Goal: Task Accomplishment & Management: Complete application form

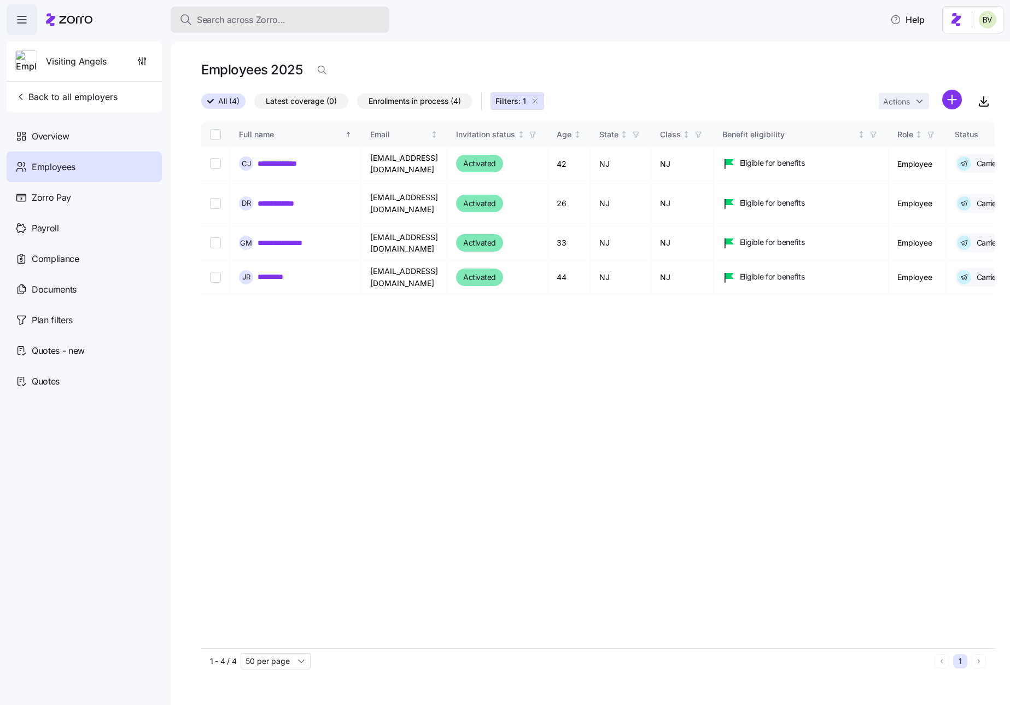
click at [338, 11] on button "Search across Zorro..." at bounding box center [280, 20] width 219 height 26
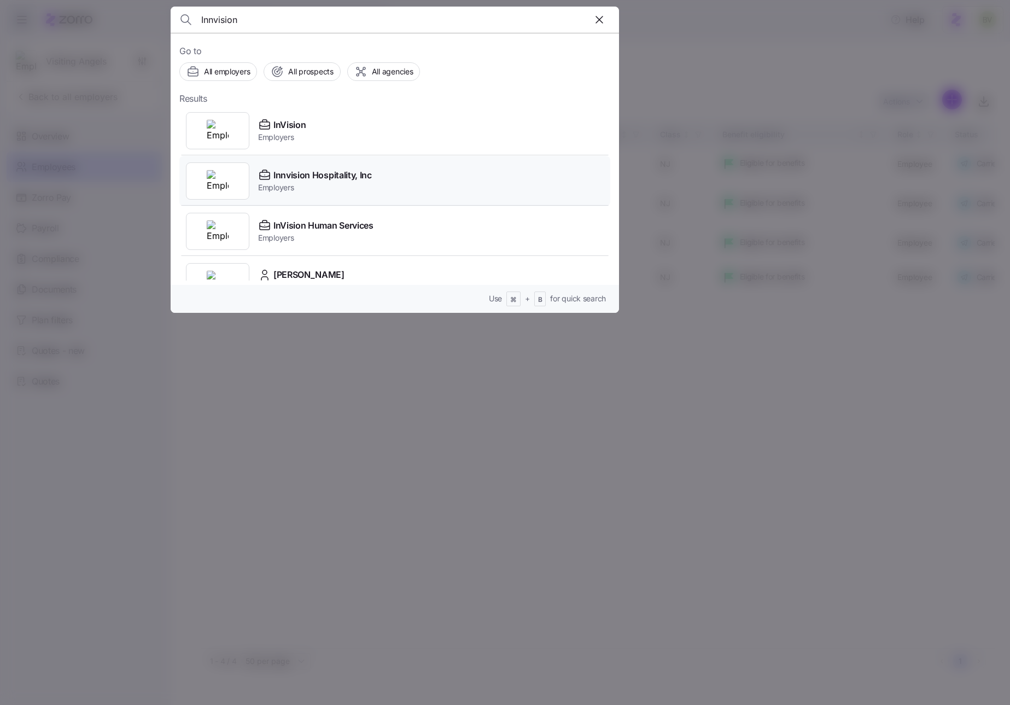
type input "Innvision"
click at [216, 175] on img at bounding box center [218, 181] width 22 height 22
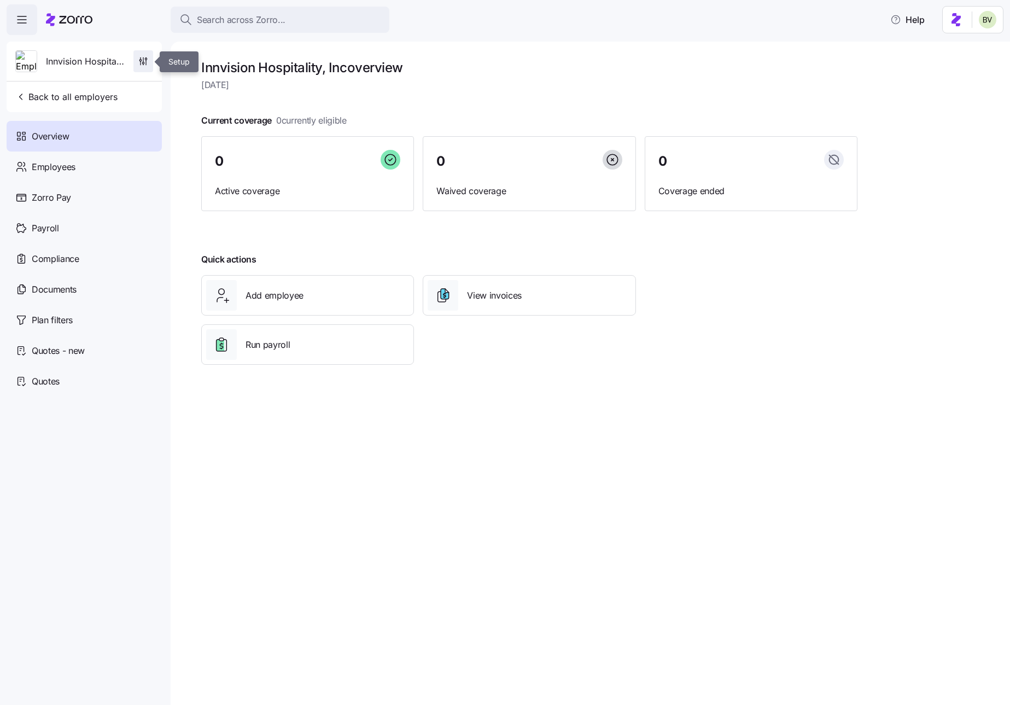
click at [143, 66] on icon "button" at bounding box center [143, 61] width 11 height 11
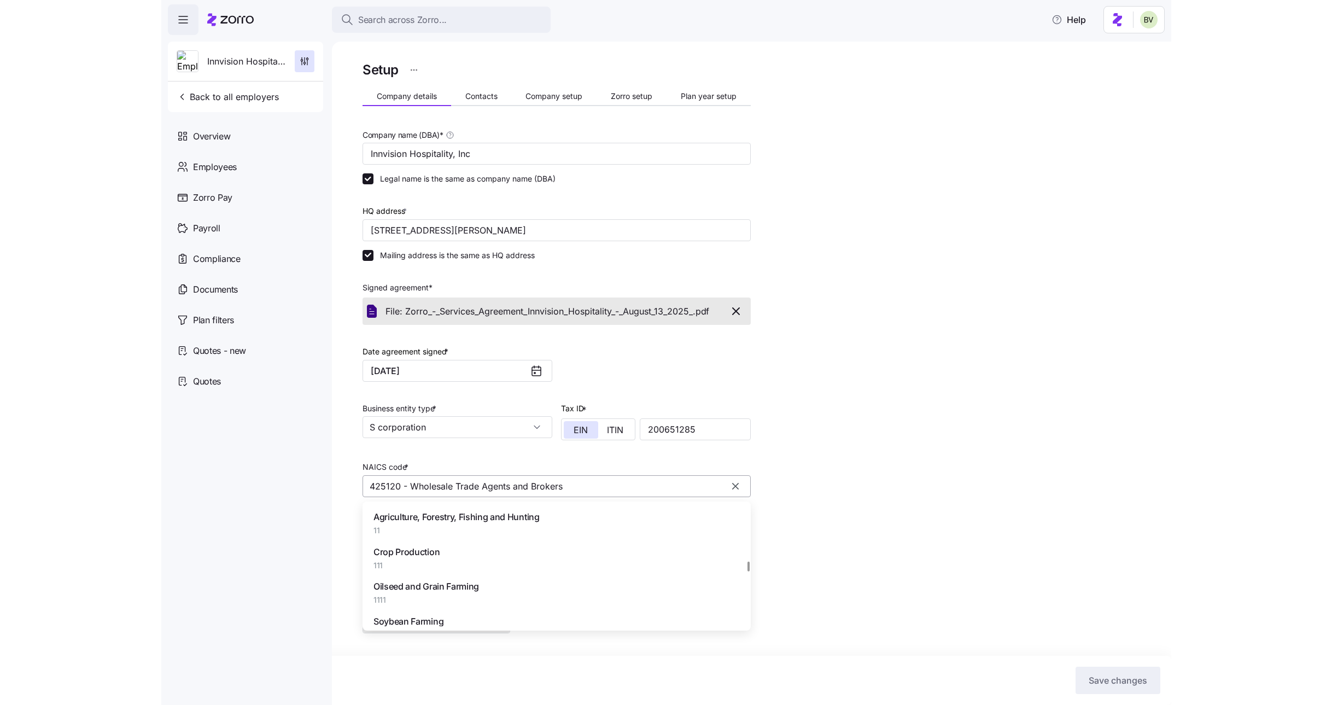
scroll to position [36919, 0]
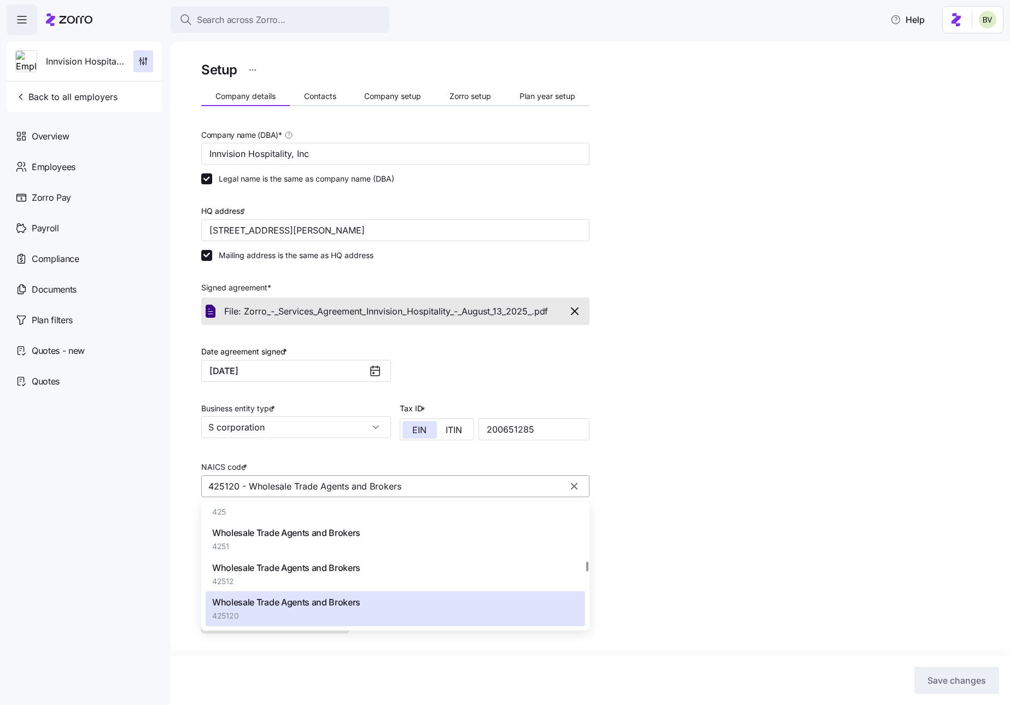
drag, startPoint x: 239, startPoint y: 486, endPoint x: 207, endPoint y: 483, distance: 32.4
click at [207, 397] on input "425120 - Wholesale Trade Agents and Brokers" at bounding box center [395, 486] width 388 height 22
click at [630, 226] on div "Setup Company details Contacts Company setup Zorro setup Plan year setup Compan…" at bounding box center [597, 372] width 793 height 626
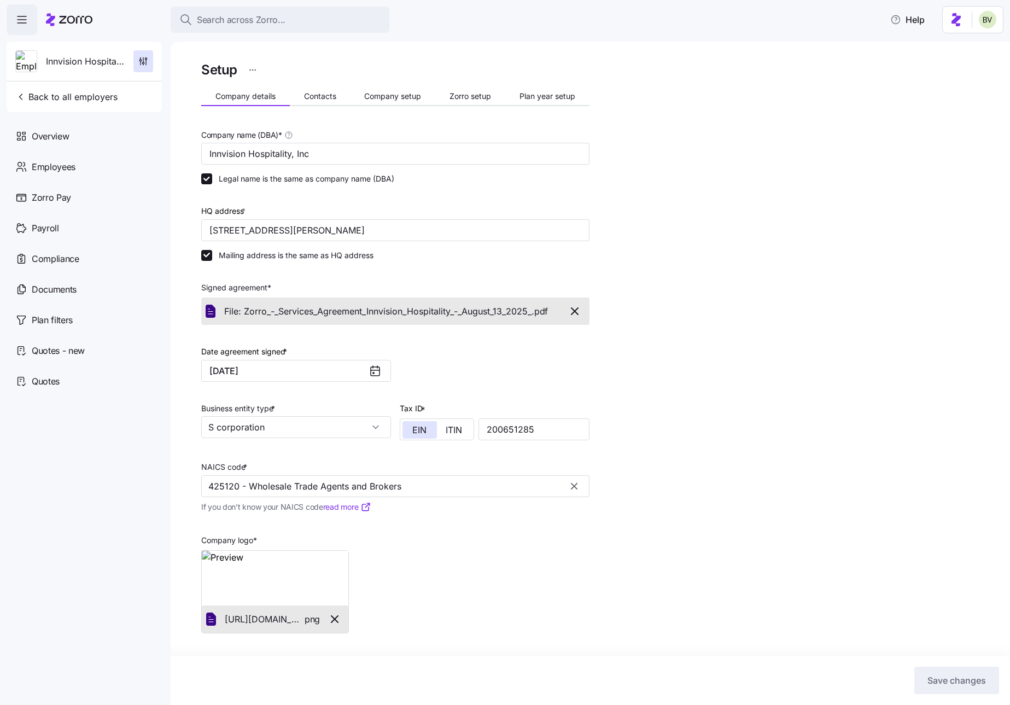
click at [250, 74] on html "Search across Zorro... Help Innvision Hospitality, Inc Back to all employers Ov…" at bounding box center [505, 349] width 1010 height 698
click at [232, 95] on div "Change to prospect" at bounding box center [199, 97] width 72 height 12
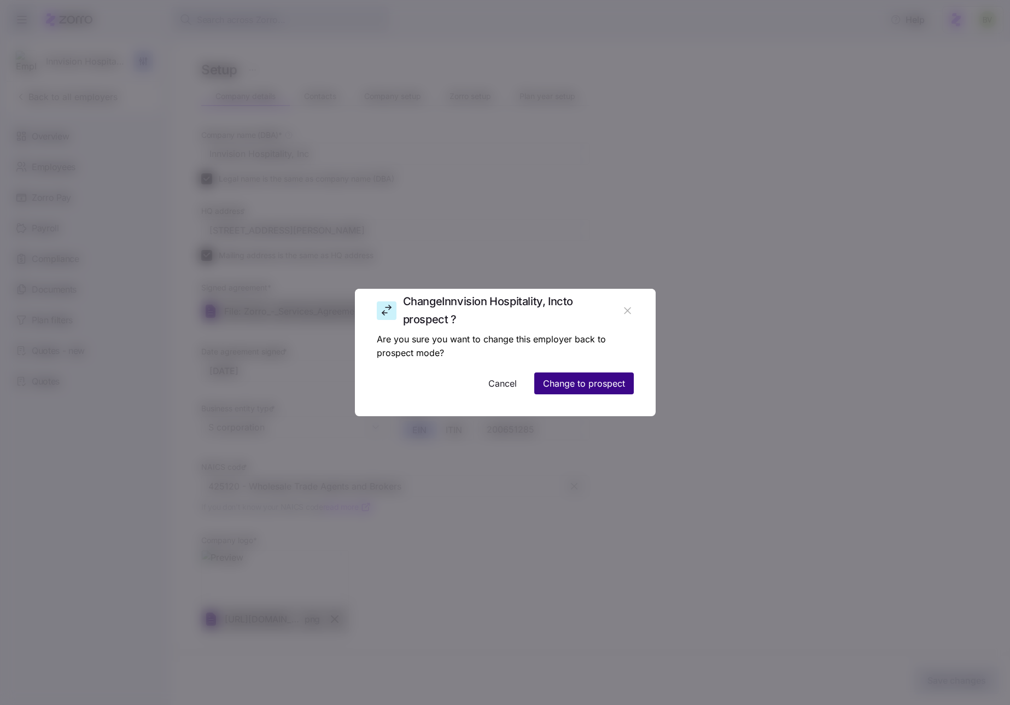
click at [599, 390] on button "Change to prospect" at bounding box center [583, 383] width 99 height 22
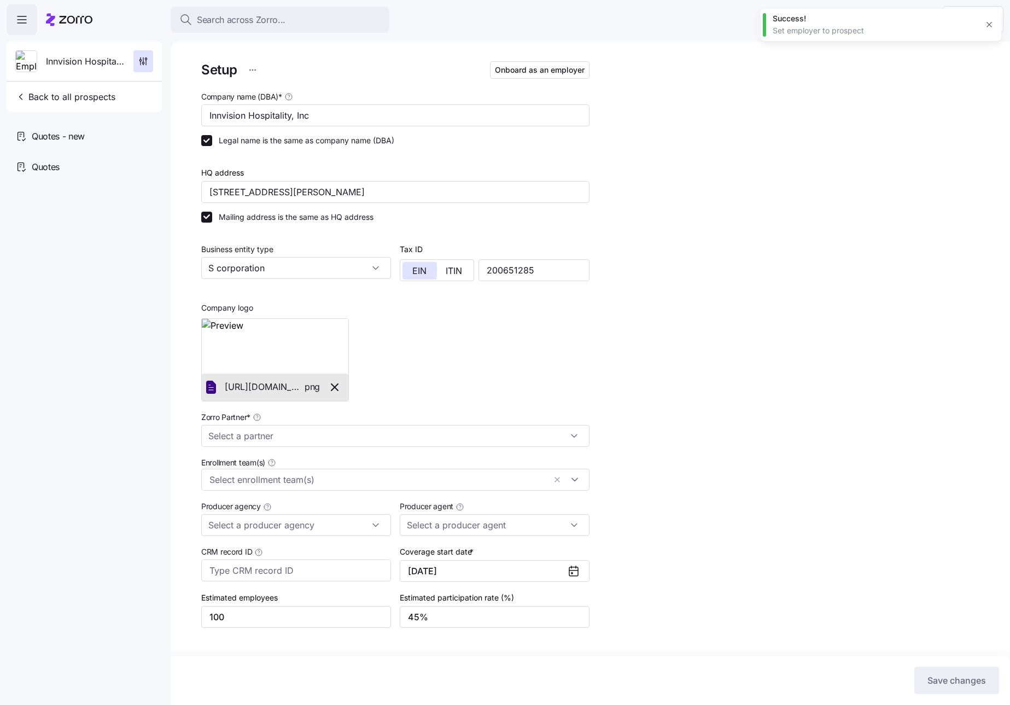
type input "Zorro"
type input "MMA"
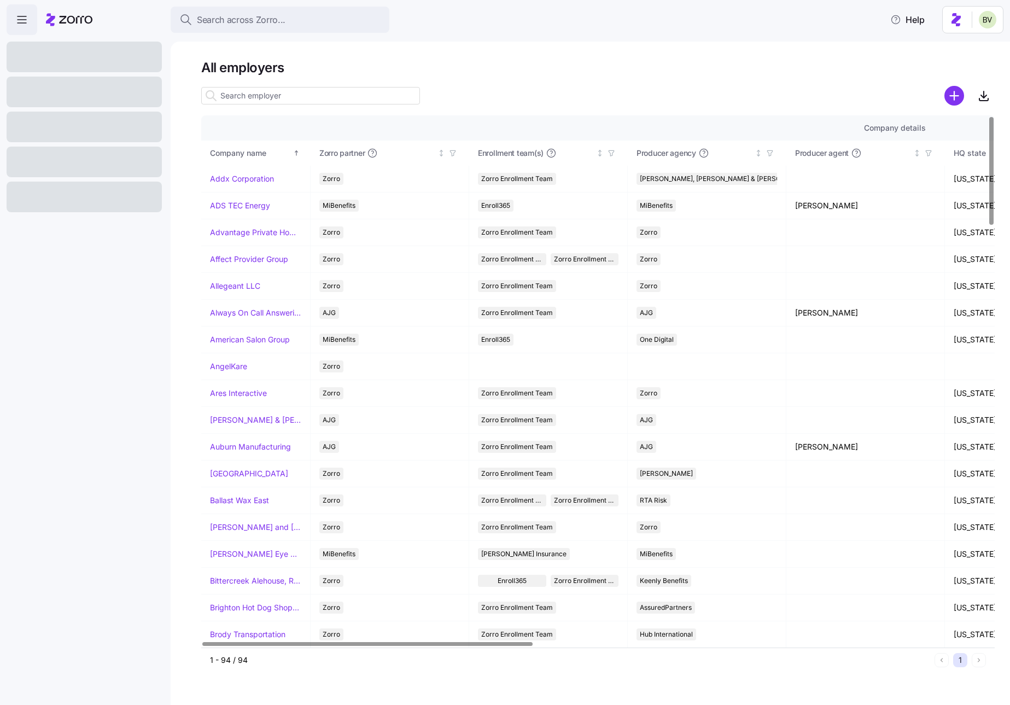
click at [348, 92] on input at bounding box center [310, 95] width 219 height 17
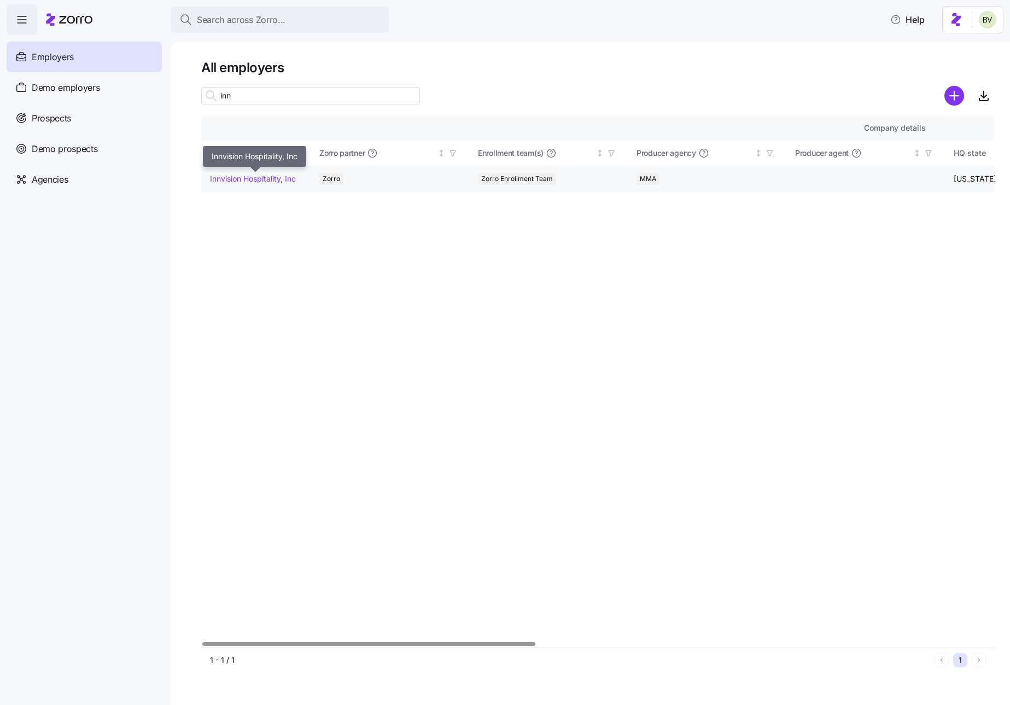
type input "inn"
click at [289, 178] on link "Innvision Hospitality, Inc" at bounding box center [253, 178] width 86 height 11
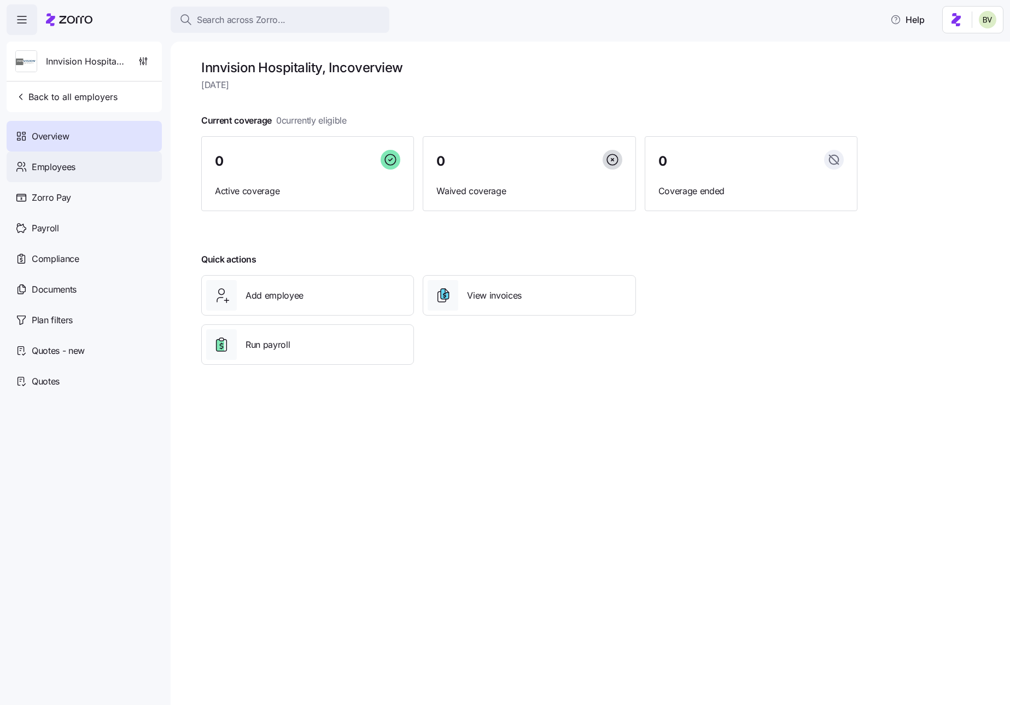
click at [74, 166] on span "Employees" at bounding box center [54, 167] width 44 height 14
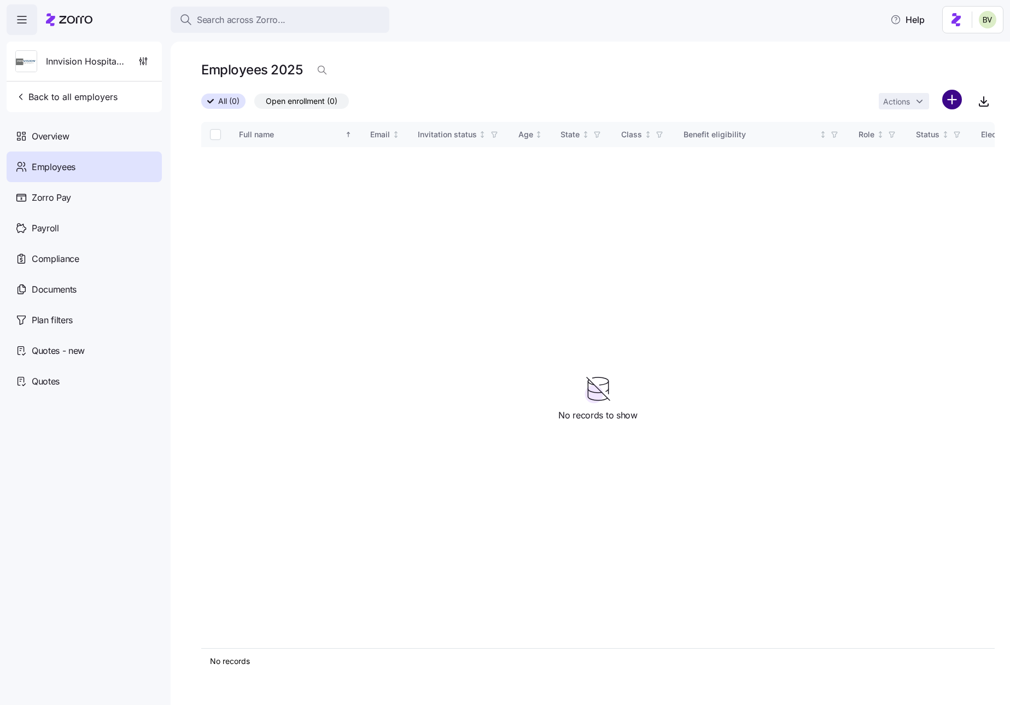
click at [944, 102] on html "Search across Zorro... Help Innvision Hospitality, Inc Back to all employers Ov…" at bounding box center [505, 349] width 1010 height 698
click at [928, 125] on div "Upload roster" at bounding box center [905, 128] width 104 height 17
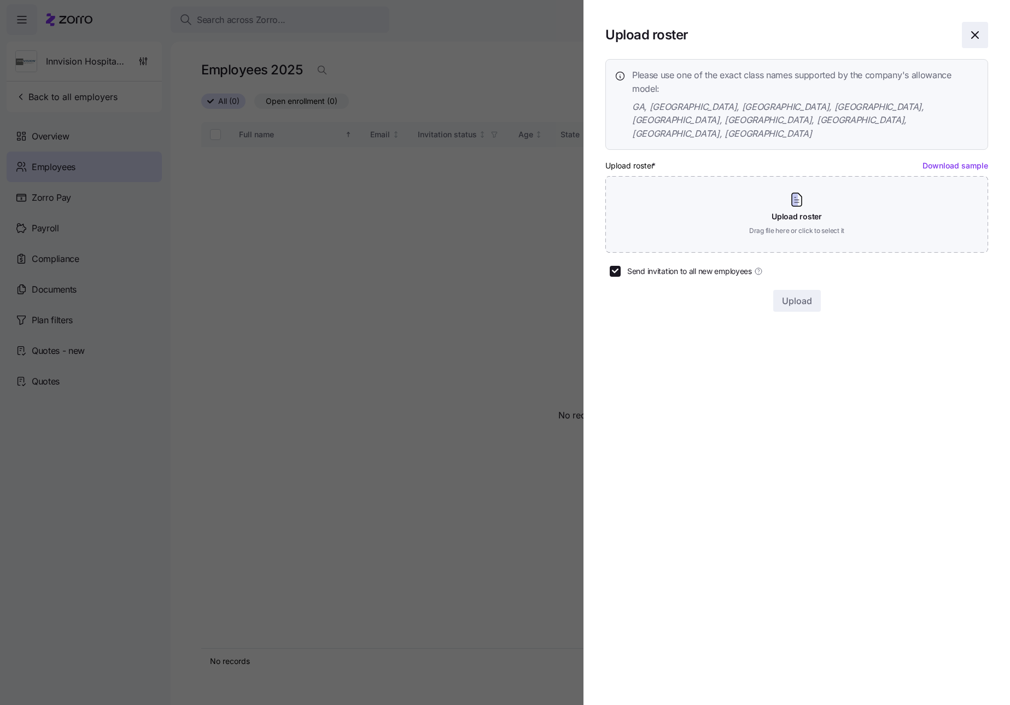
click at [976, 37] on icon "button" at bounding box center [974, 35] width 7 height 7
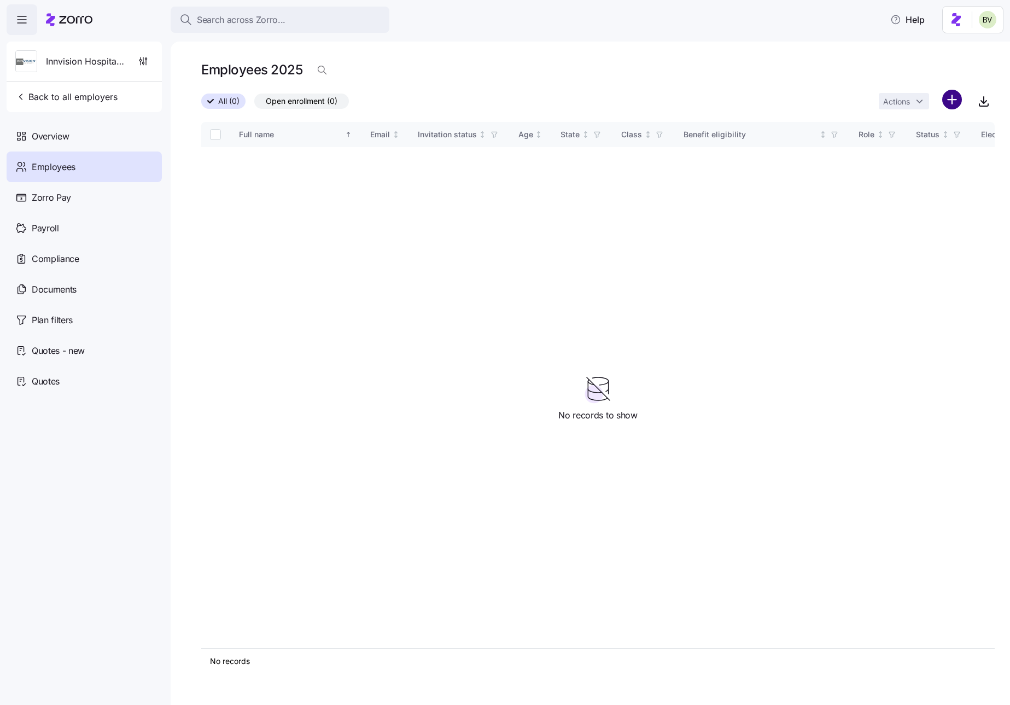
click at [953, 101] on html "Search across Zorro... Help Innvision Hospitality, Inc Back to all employers Ov…" at bounding box center [505, 349] width 1010 height 698
click at [935, 132] on div "Upload roster" at bounding box center [905, 128] width 104 height 17
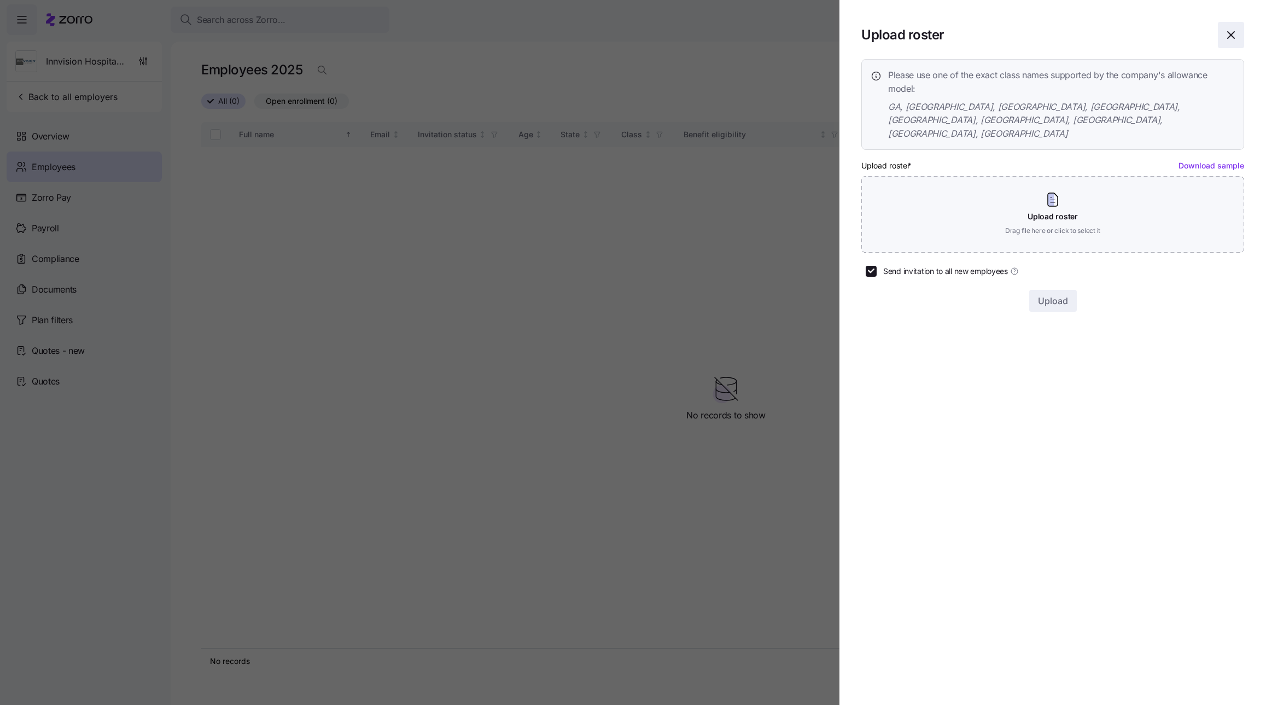
click at [1009, 34] on icon "button" at bounding box center [1230, 34] width 13 height 13
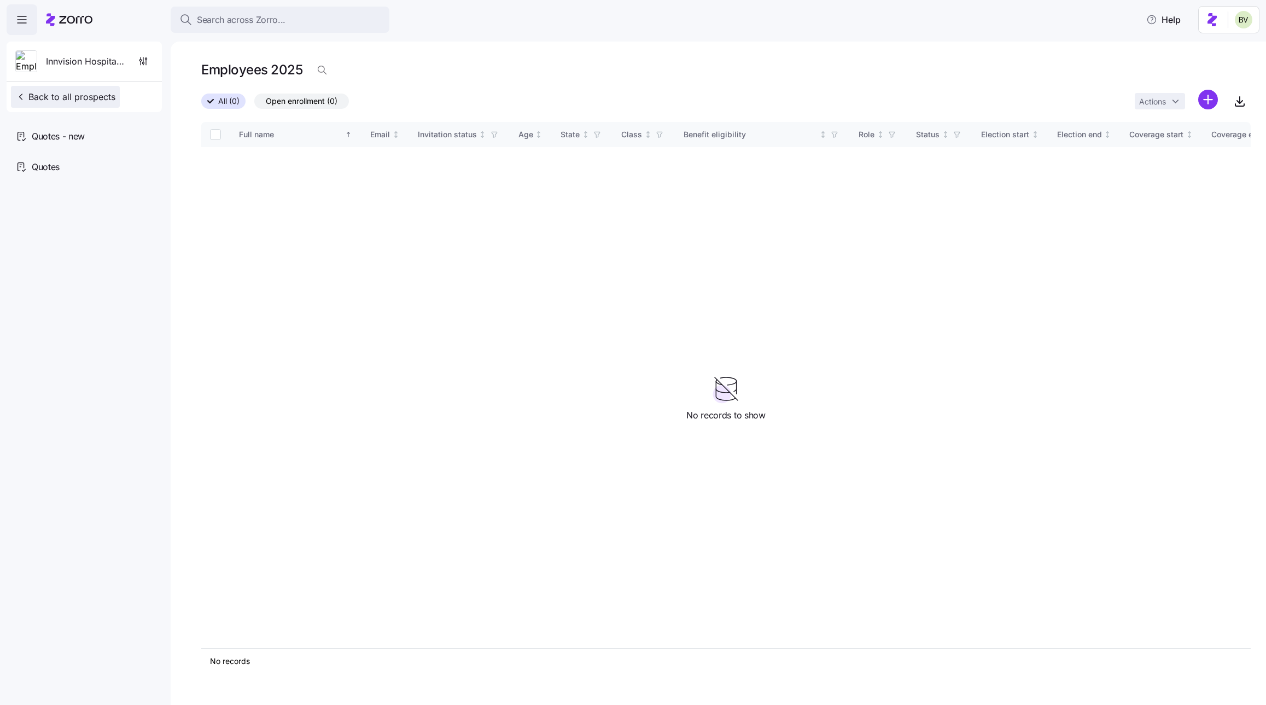
click at [81, 93] on span "Back to all prospects" at bounding box center [65, 96] width 100 height 13
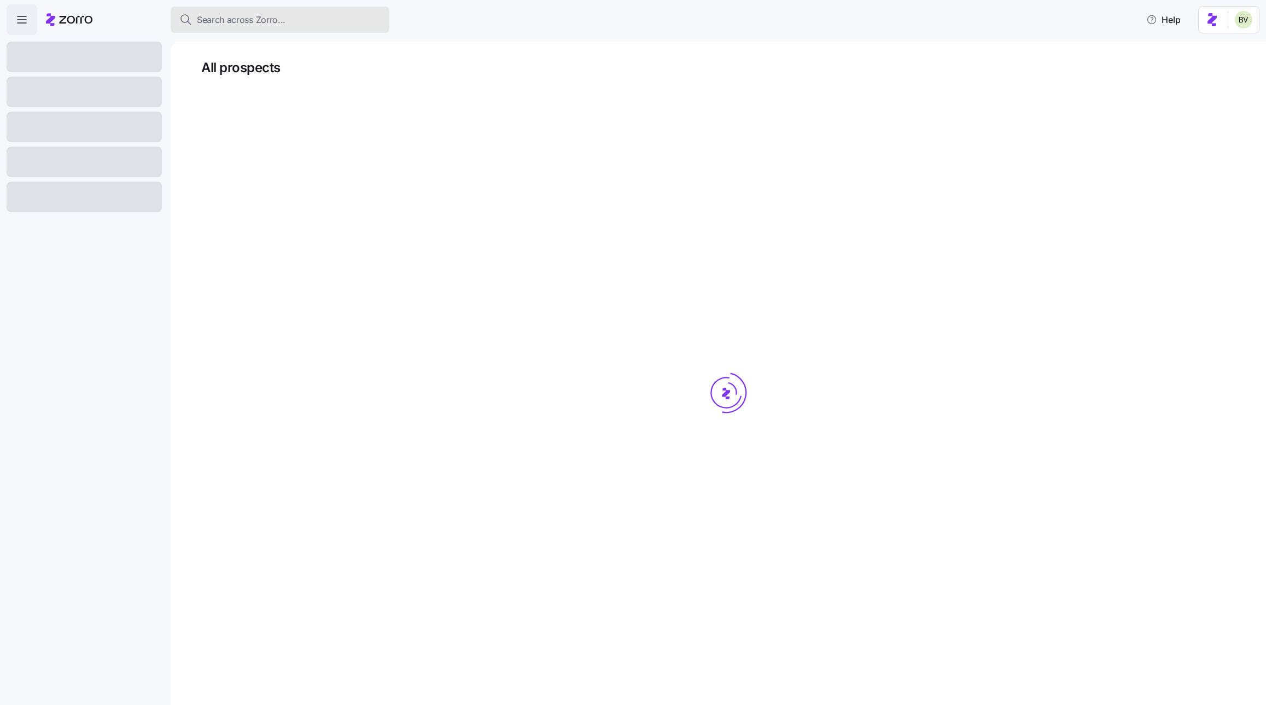
click at [241, 21] on span "Search across Zorro..." at bounding box center [241, 20] width 89 height 14
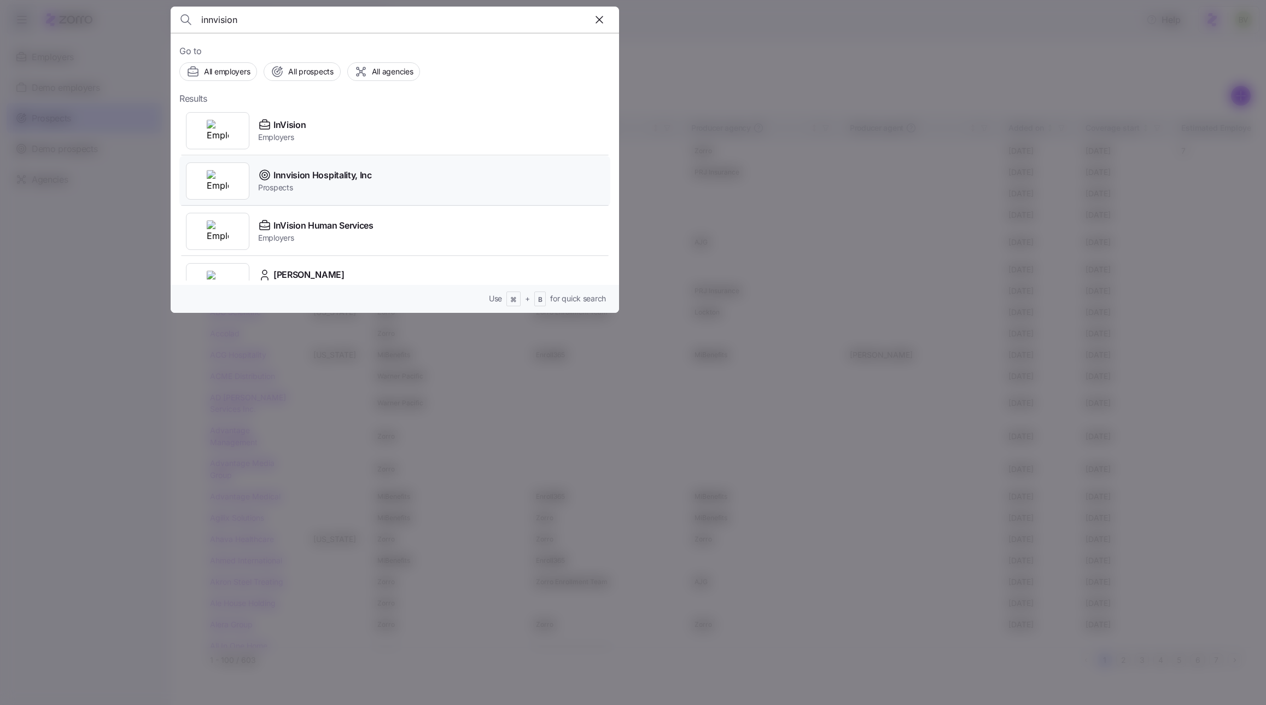
type input "innvision"
click at [217, 178] on img at bounding box center [218, 181] width 22 height 22
click at [219, 180] on img at bounding box center [218, 181] width 22 height 22
click at [233, 181] on div at bounding box center [217, 180] width 63 height 37
click at [226, 181] on img at bounding box center [218, 181] width 22 height 22
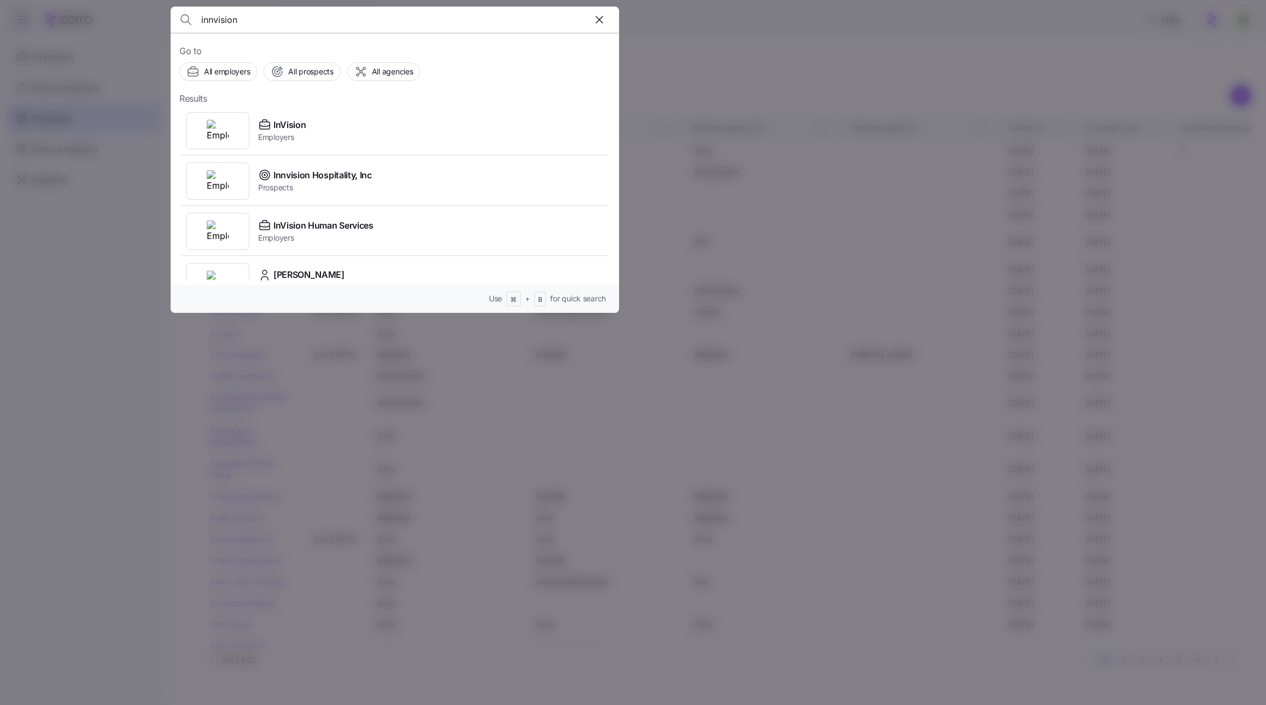
click at [224, 182] on img at bounding box center [218, 181] width 22 height 22
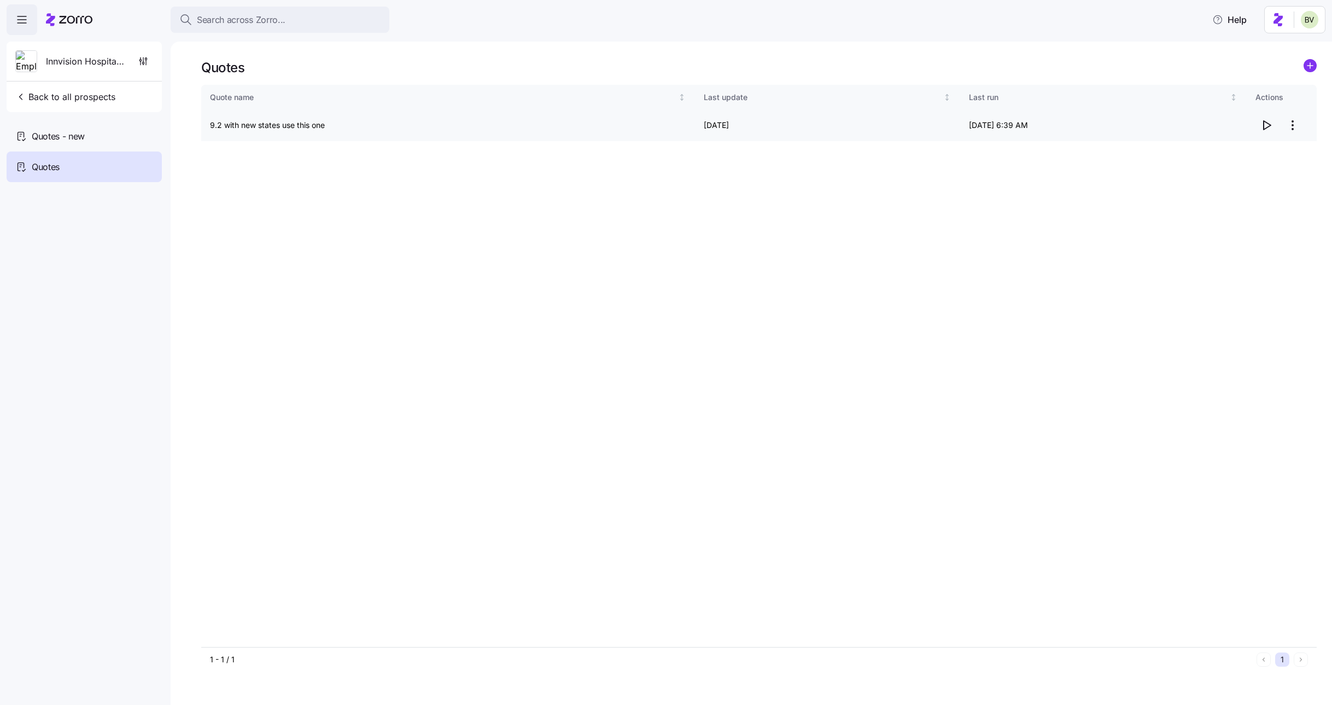
click at [1265, 123] on icon "button" at bounding box center [1266, 125] width 7 height 9
click at [1265, 124] on html "Search across Zorro... Help Innvision Hospitality, Inc Back to all prospects Qu…" at bounding box center [666, 349] width 1332 height 698
click at [1117, 34] on html "Search across Zorro... Help Innvision Hospitality, Inc Back to all prospects Qu…" at bounding box center [666, 349] width 1332 height 698
click at [79, 139] on span "Quotes - new" at bounding box center [58, 137] width 53 height 14
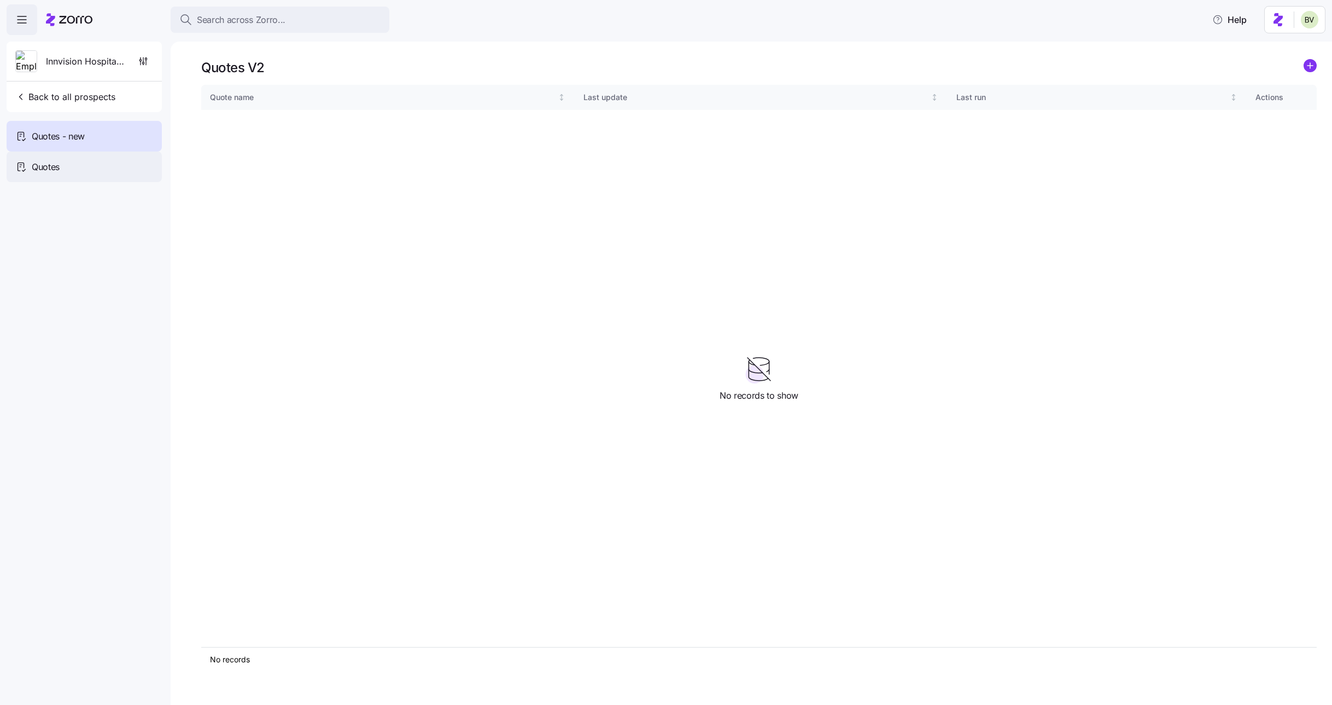
click at [78, 165] on div "Quotes" at bounding box center [84, 166] width 155 height 31
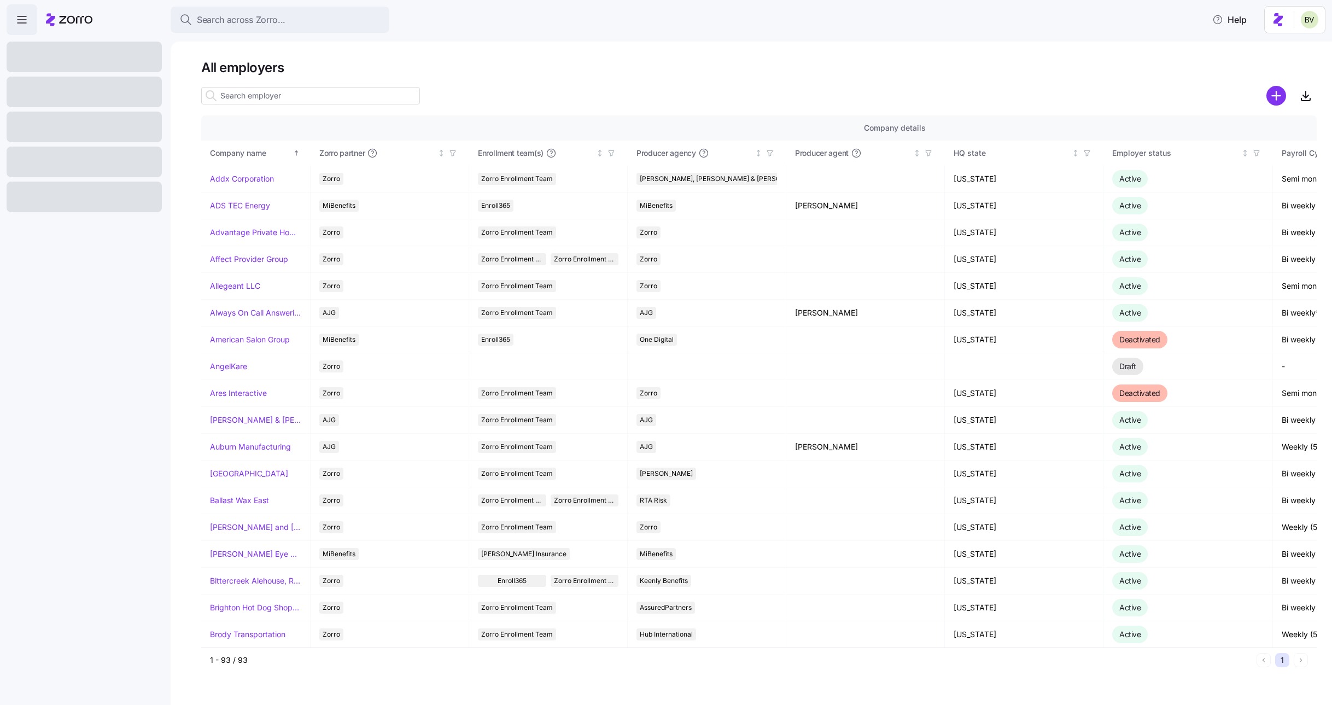
click at [227, 97] on input at bounding box center [310, 95] width 219 height 17
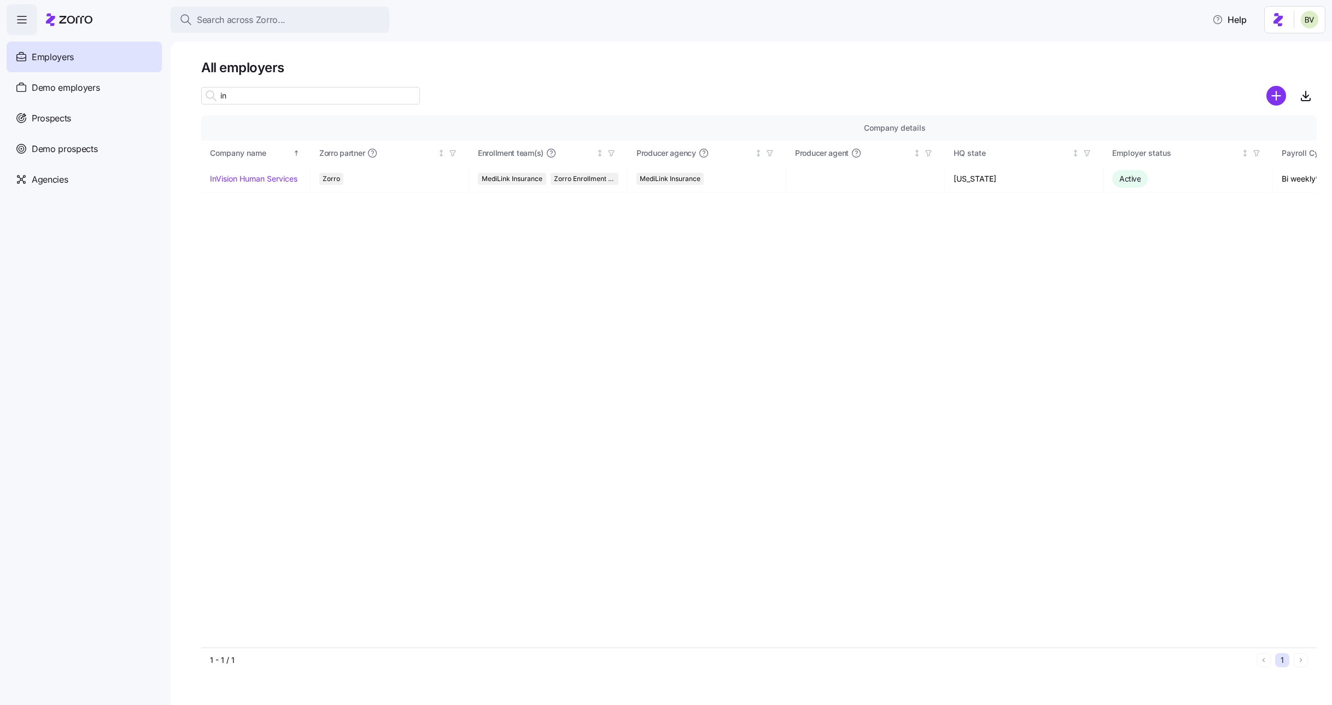
type input "i"
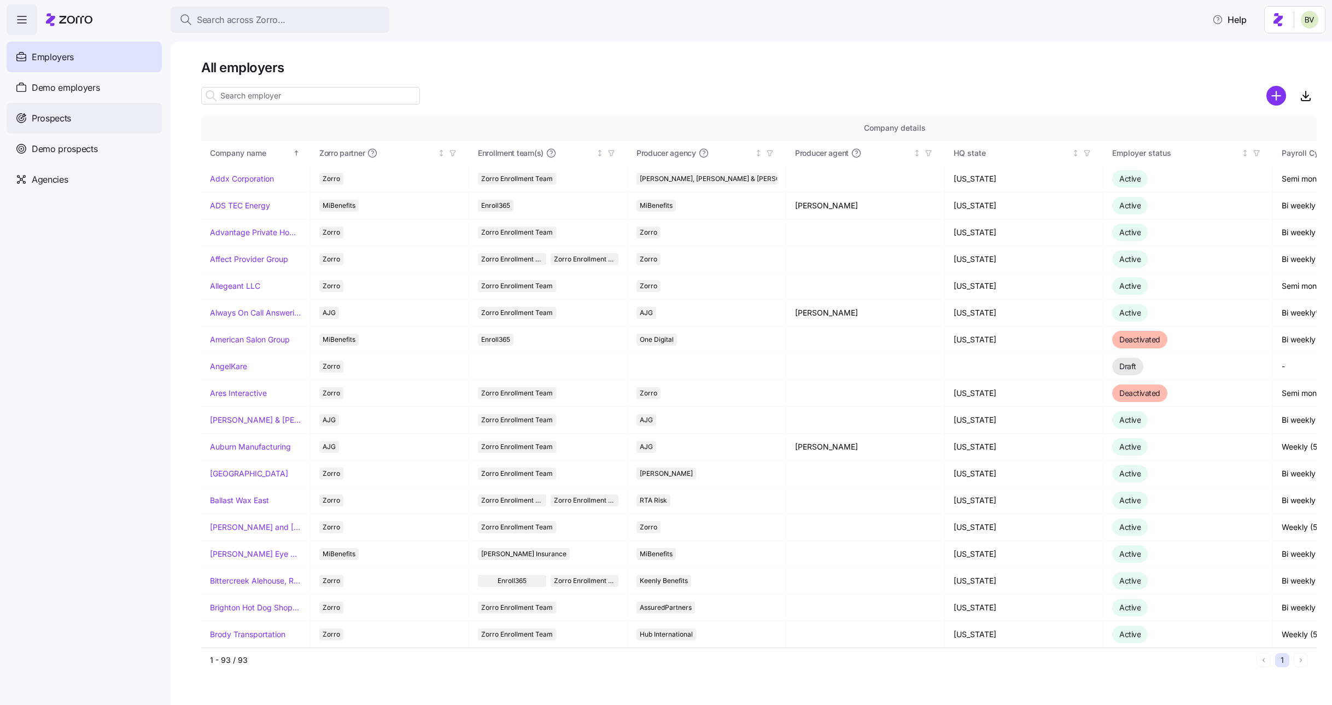
click at [85, 126] on div "Prospects" at bounding box center [84, 118] width 155 height 31
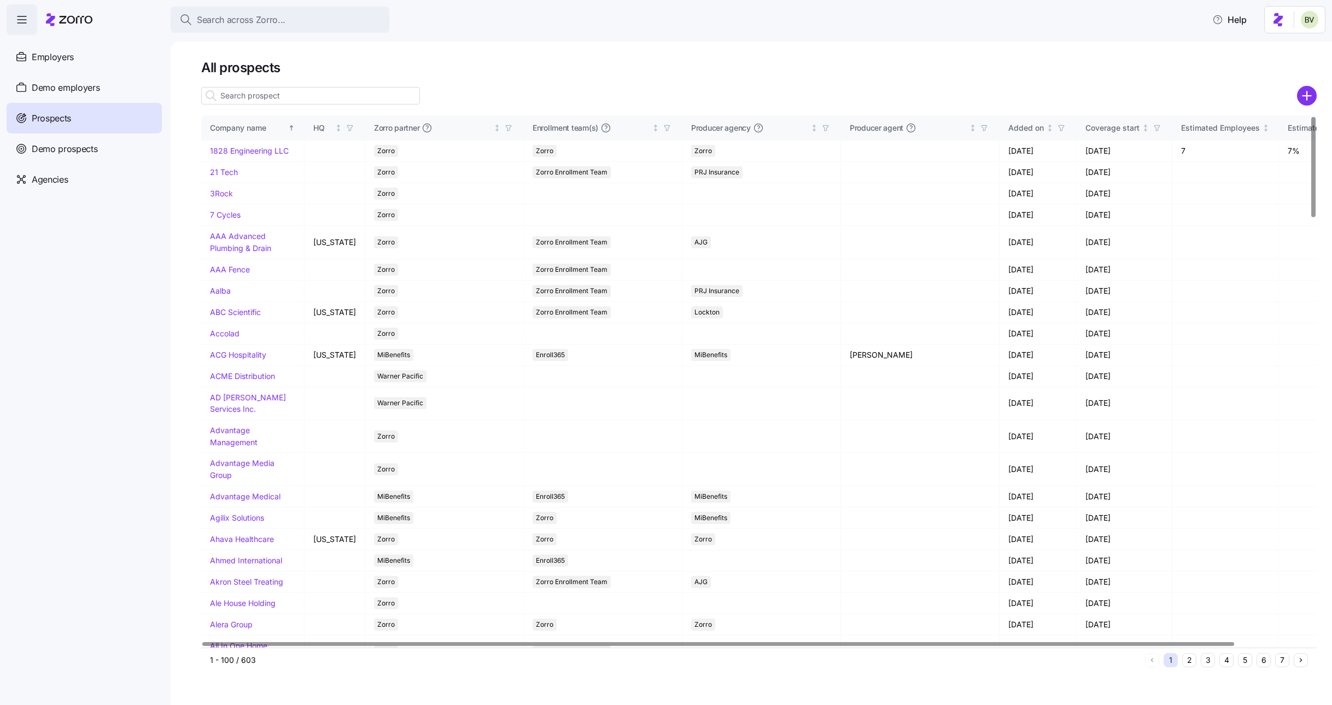
click at [249, 97] on input at bounding box center [310, 95] width 219 height 17
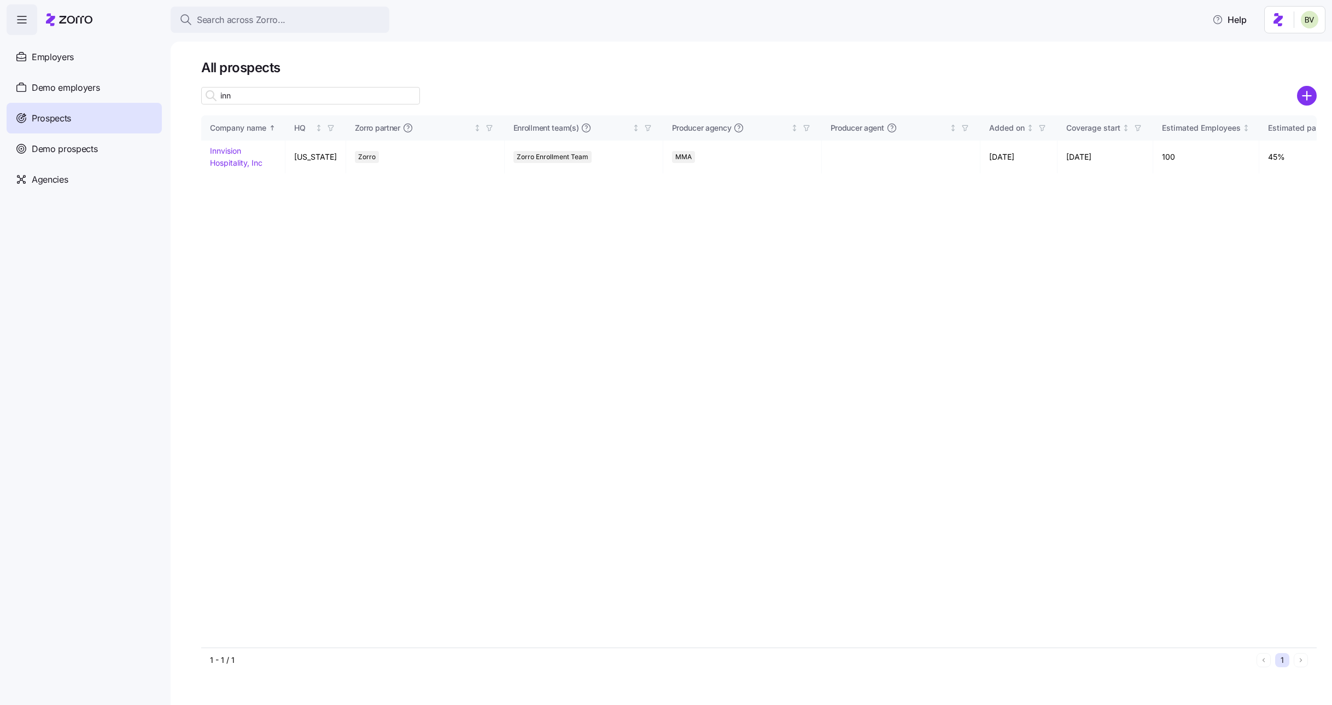
click at [250, 96] on input "inn" at bounding box center [310, 95] width 219 height 17
click at [270, 94] on input "inn" at bounding box center [310, 95] width 219 height 17
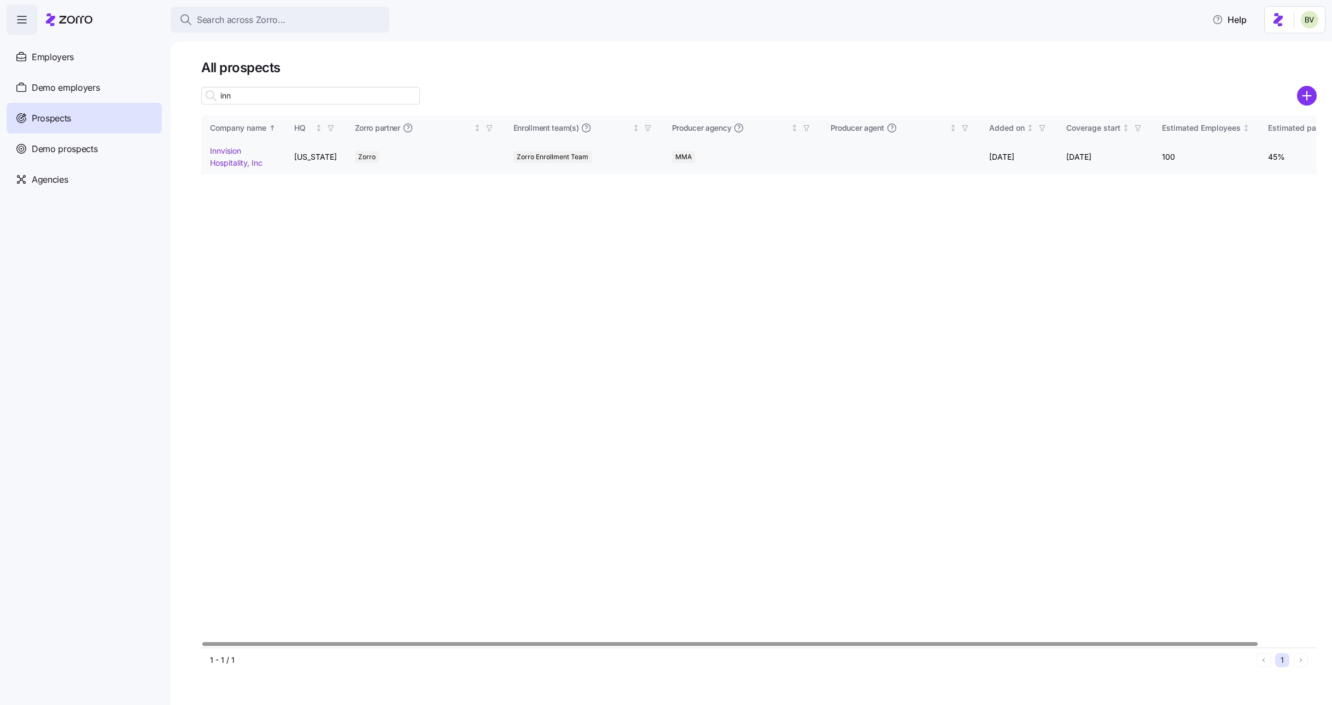
type input "inn"
click at [232, 153] on link "Innvision Hospitality, Inc" at bounding box center [236, 156] width 52 height 21
click at [229, 151] on link "Innvision Hospitality, Inc" at bounding box center [236, 156] width 52 height 21
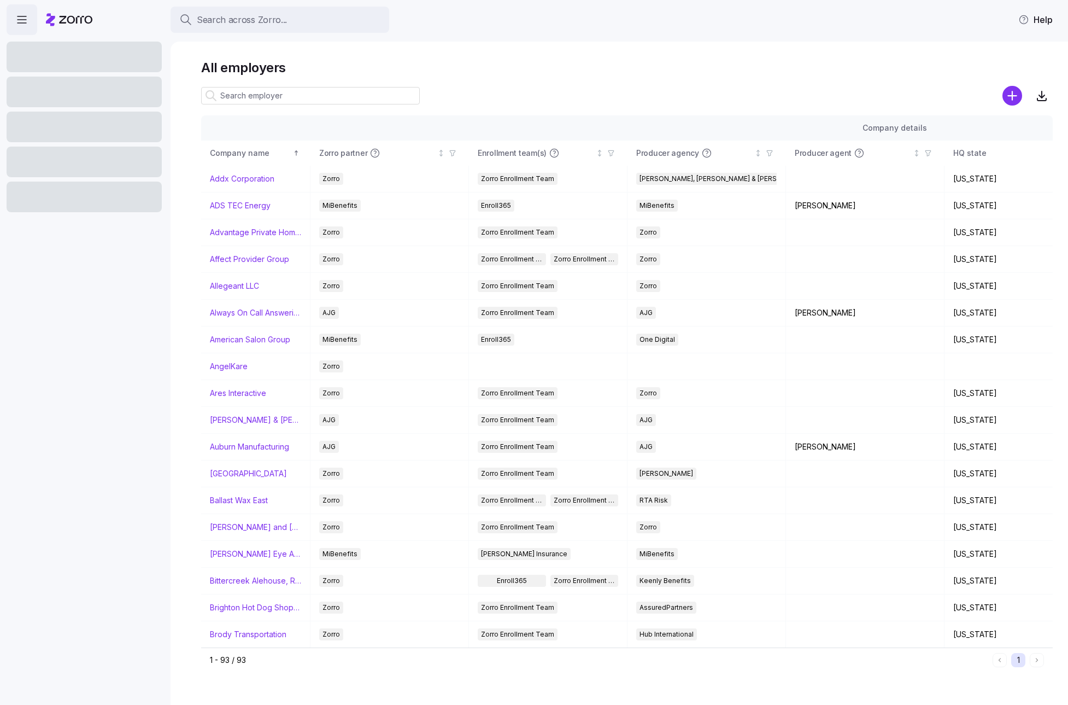
click at [251, 97] on input at bounding box center [310, 95] width 219 height 17
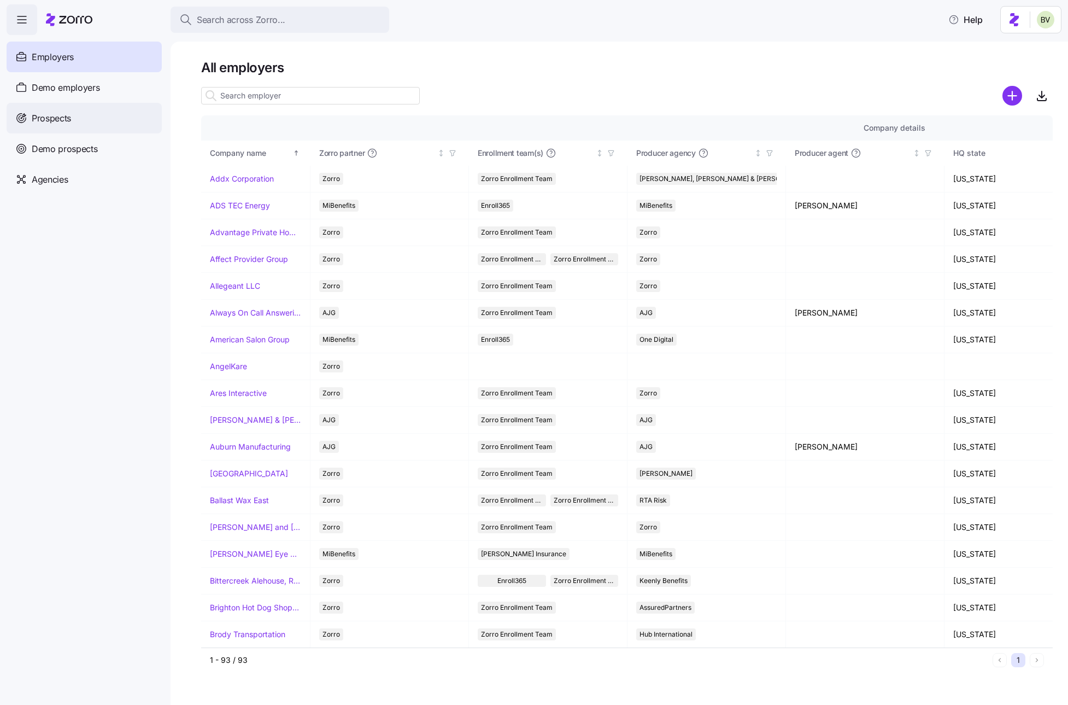
click at [68, 117] on span "Prospects" at bounding box center [51, 119] width 39 height 14
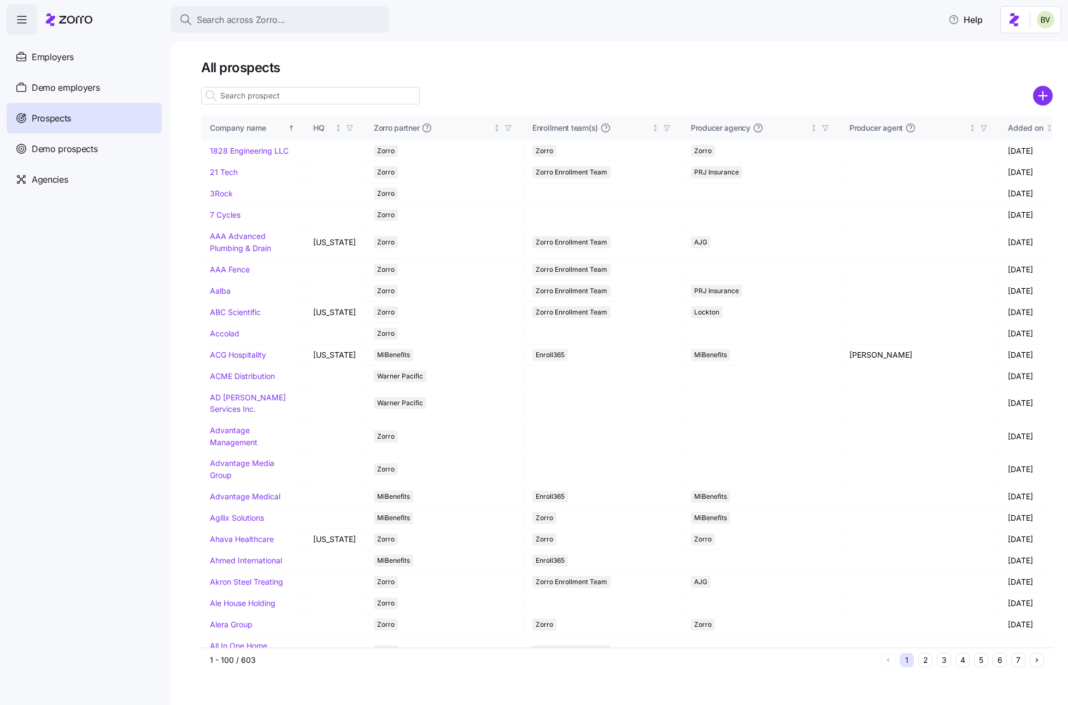
click at [306, 95] on input at bounding box center [310, 95] width 219 height 17
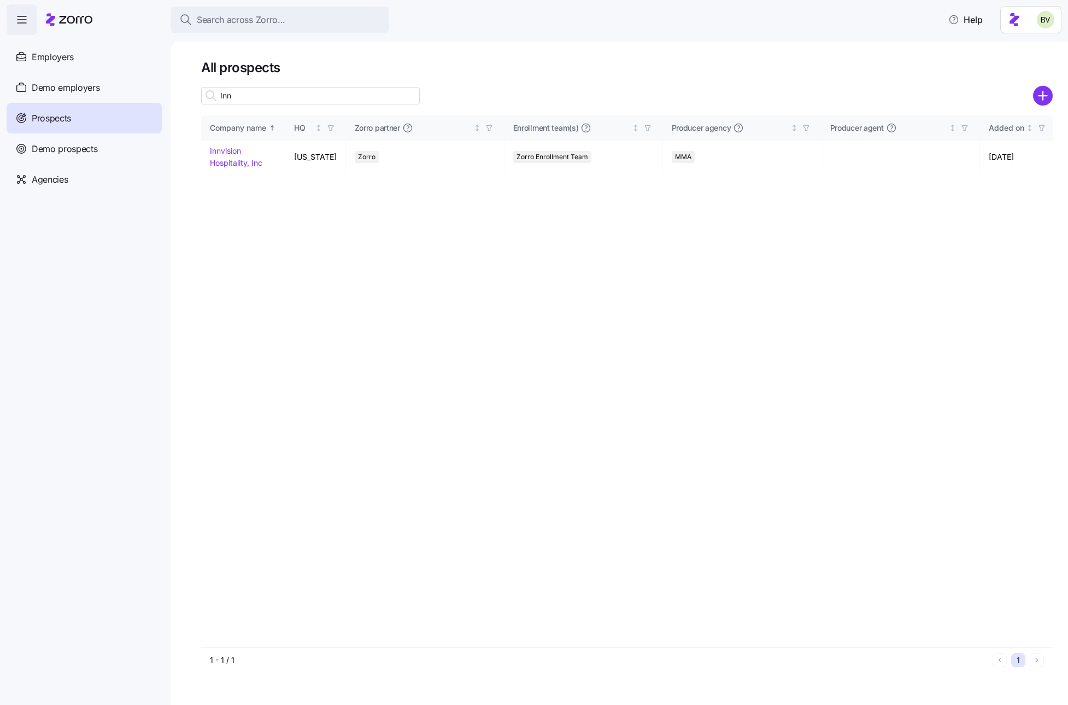
click at [291, 98] on input "Inn" at bounding box center [310, 95] width 219 height 17
click at [278, 92] on input "Inn" at bounding box center [310, 95] width 219 height 17
type input "Inn"
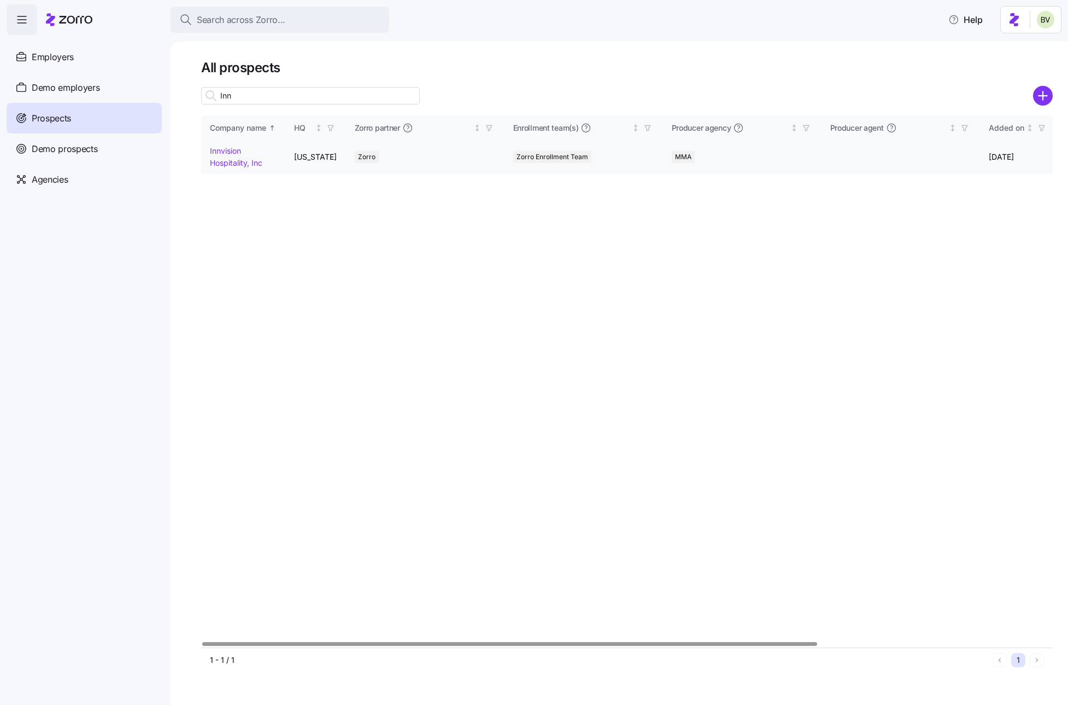
click at [231, 149] on link "Innvision Hospitality, Inc" at bounding box center [236, 156] width 52 height 21
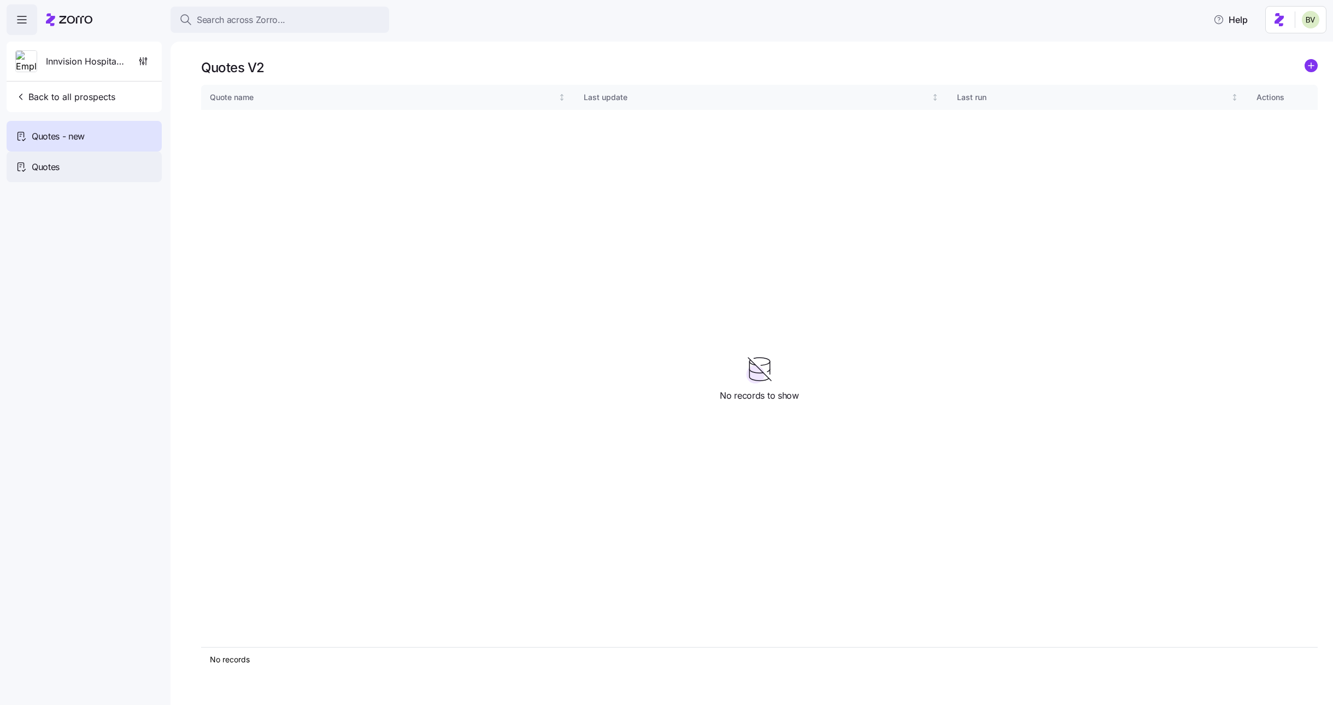
click at [61, 162] on div "Quotes" at bounding box center [84, 166] width 155 height 31
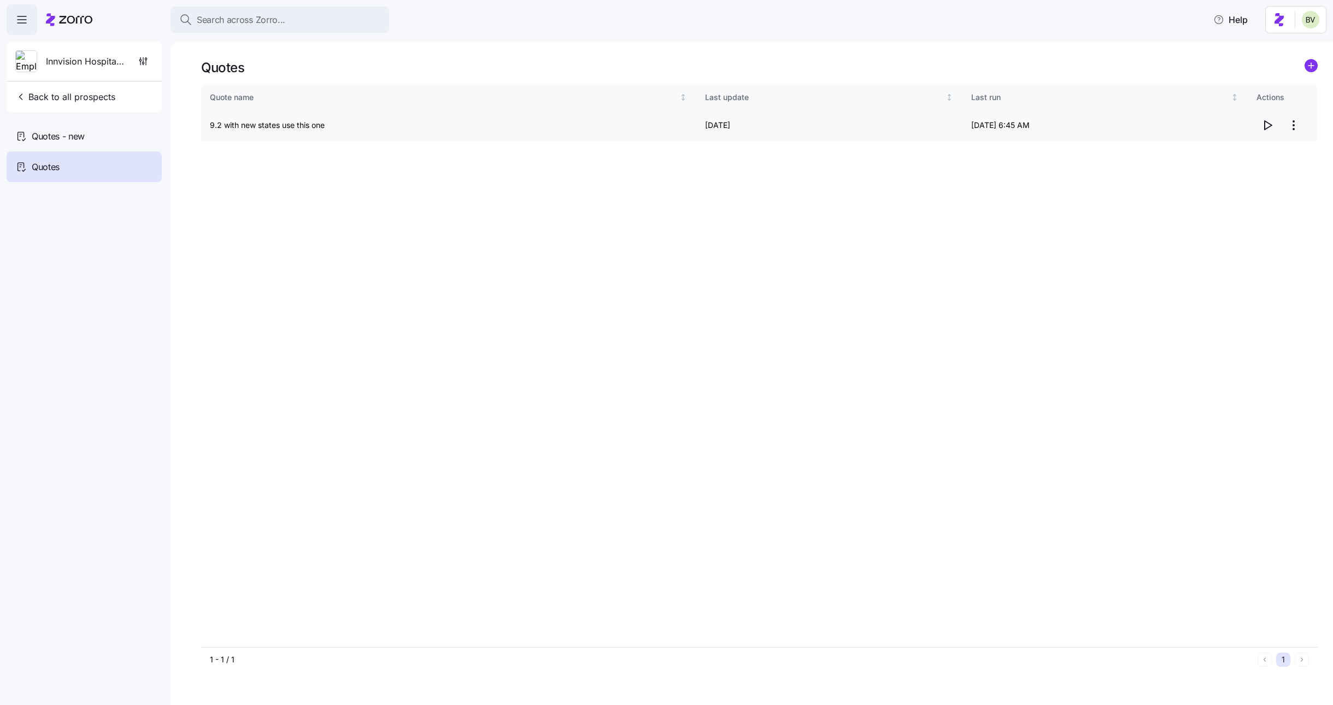
click at [1068, 130] on icon "button" at bounding box center [1267, 125] width 13 height 13
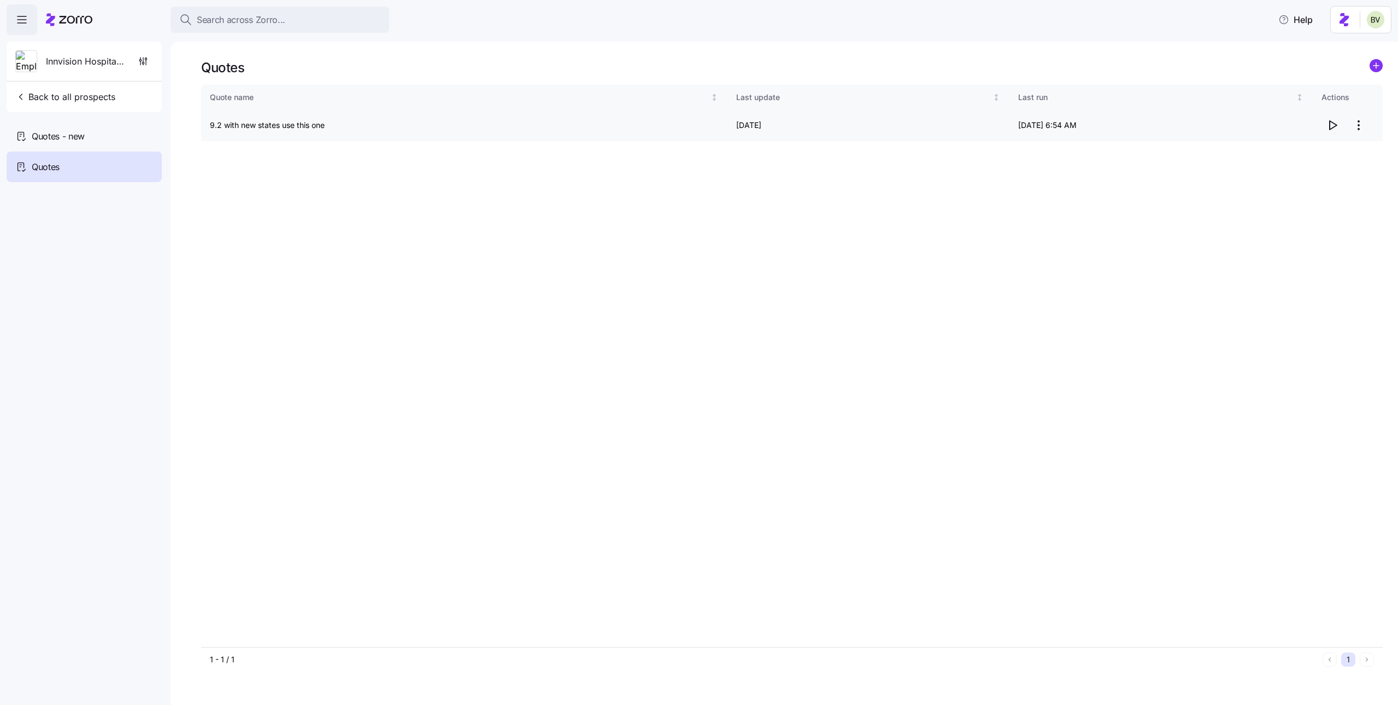
click at [1068, 124] on html "Search across Zorro... Help Innvision Hospitality, Inc Back to all prospects Qu…" at bounding box center [699, 349] width 1398 height 698
click at [1068, 207] on html "Search across Zorro... Help Innvision Hospitality, Inc Back to all prospects Qu…" at bounding box center [699, 349] width 1398 height 698
click at [1068, 120] on icon "button" at bounding box center [1332, 125] width 13 height 13
click at [107, 96] on span "Back to all prospects" at bounding box center [65, 96] width 100 height 13
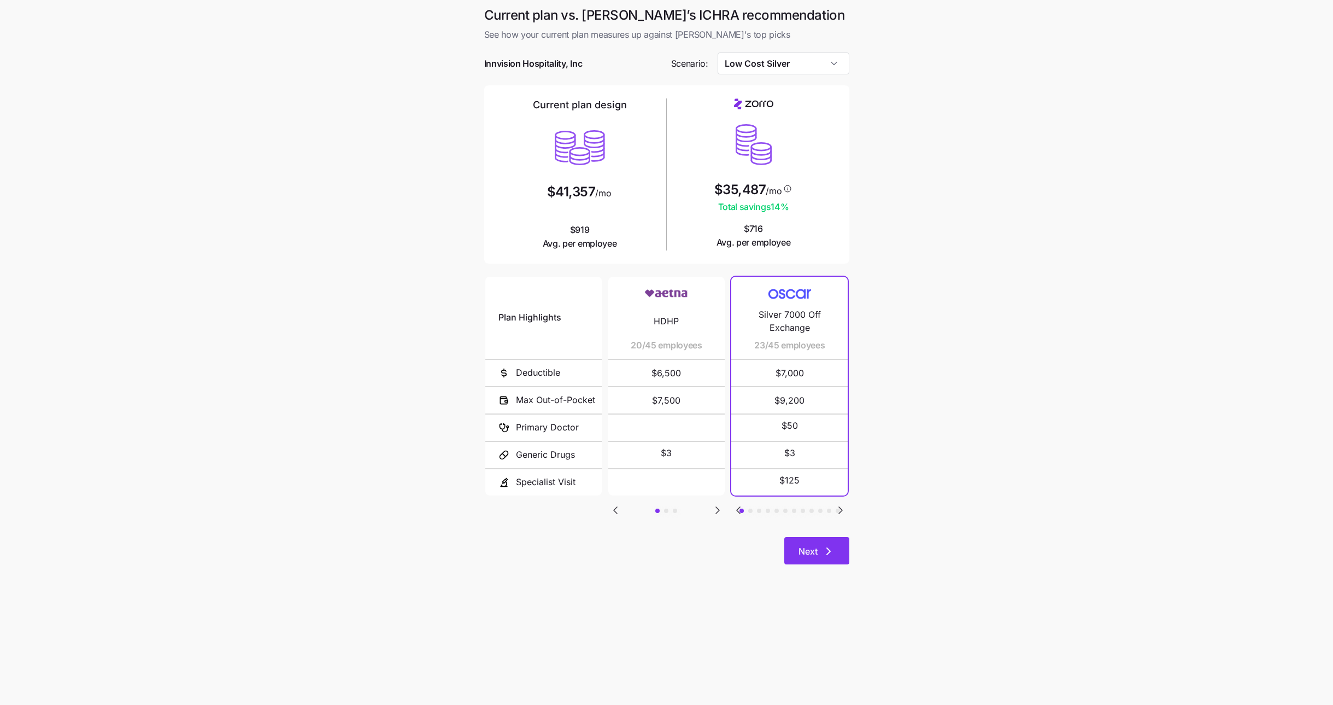
click at [824, 561] on button "Next" at bounding box center [816, 550] width 65 height 27
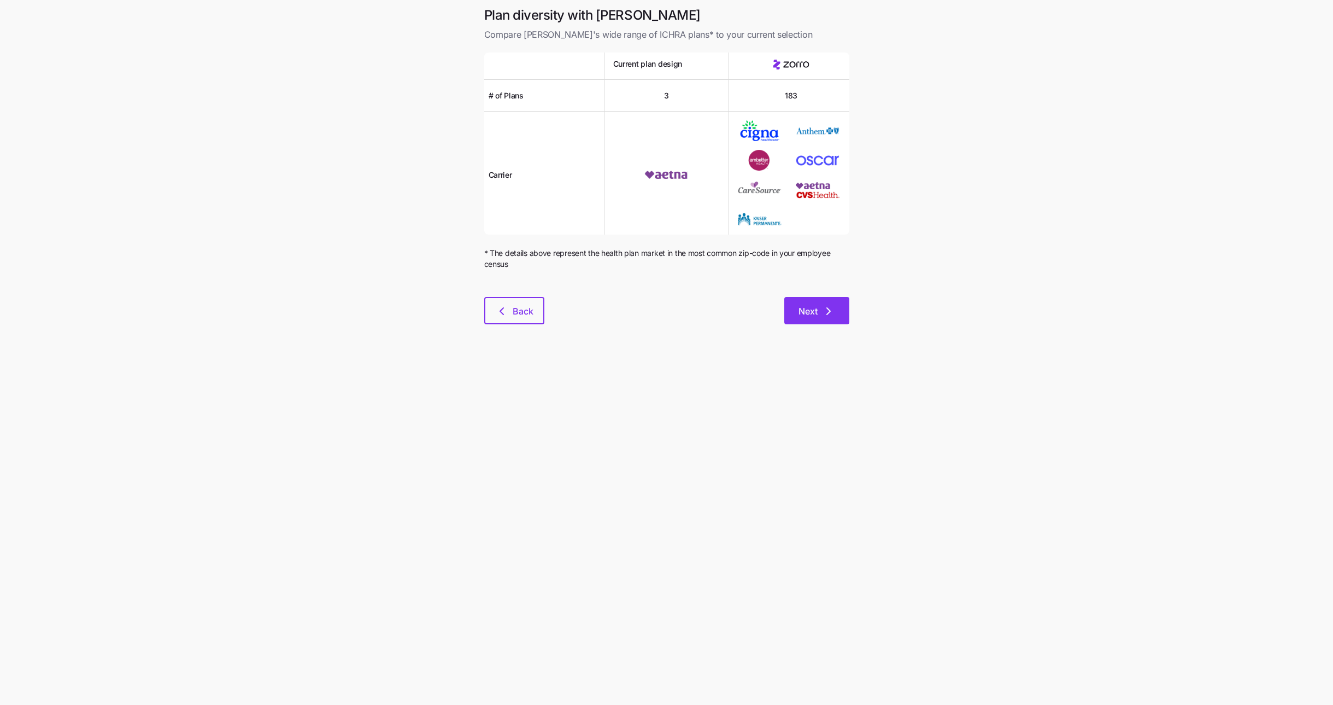
click at [818, 310] on span "Next" at bounding box center [817, 310] width 37 height 13
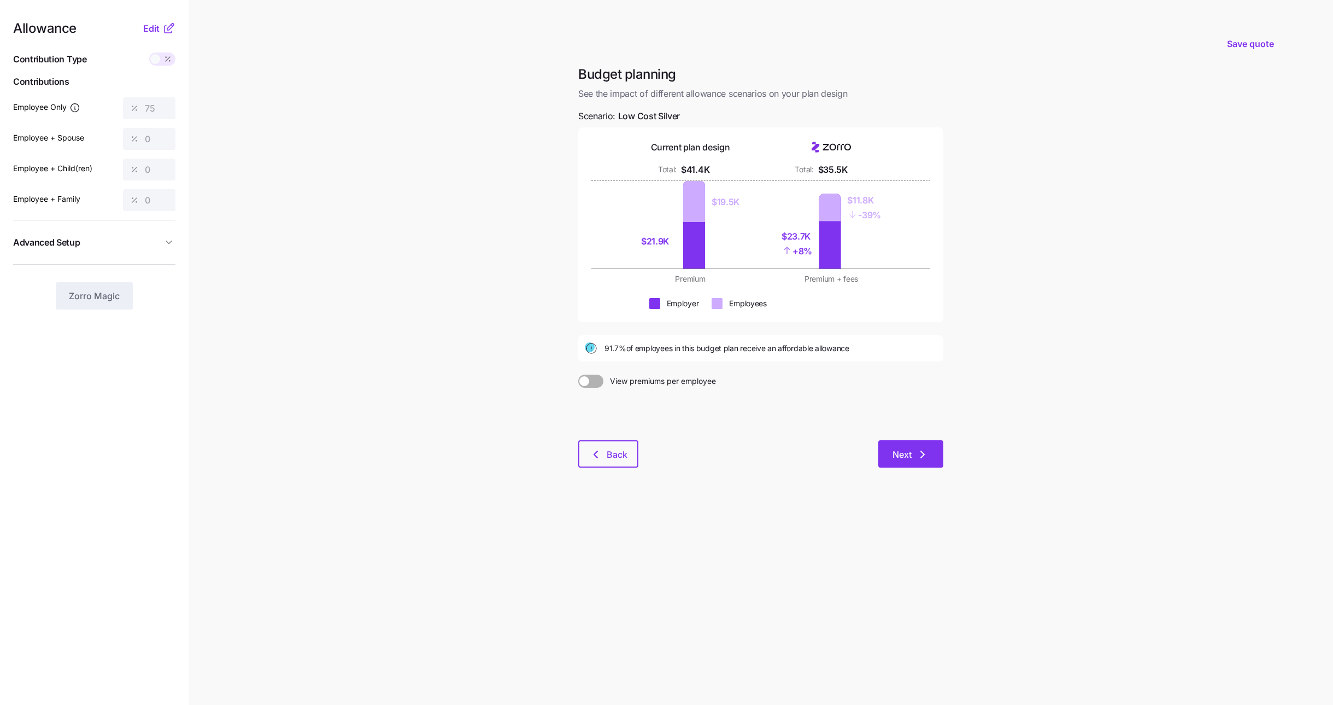
click at [913, 447] on button "Next" at bounding box center [910, 453] width 65 height 27
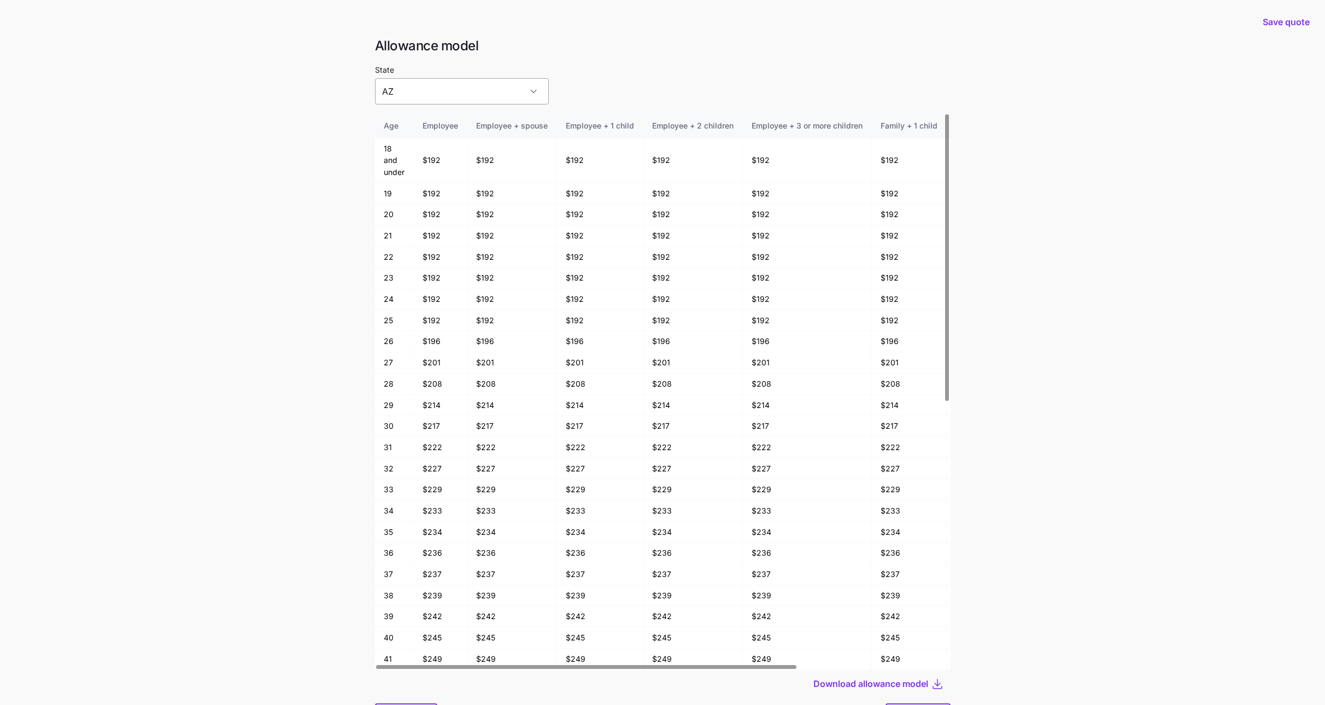
click at [502, 80] on input "AZ" at bounding box center [462, 91] width 174 height 26
click at [634, 49] on h1 "Allowance model" at bounding box center [663, 45] width 576 height 17
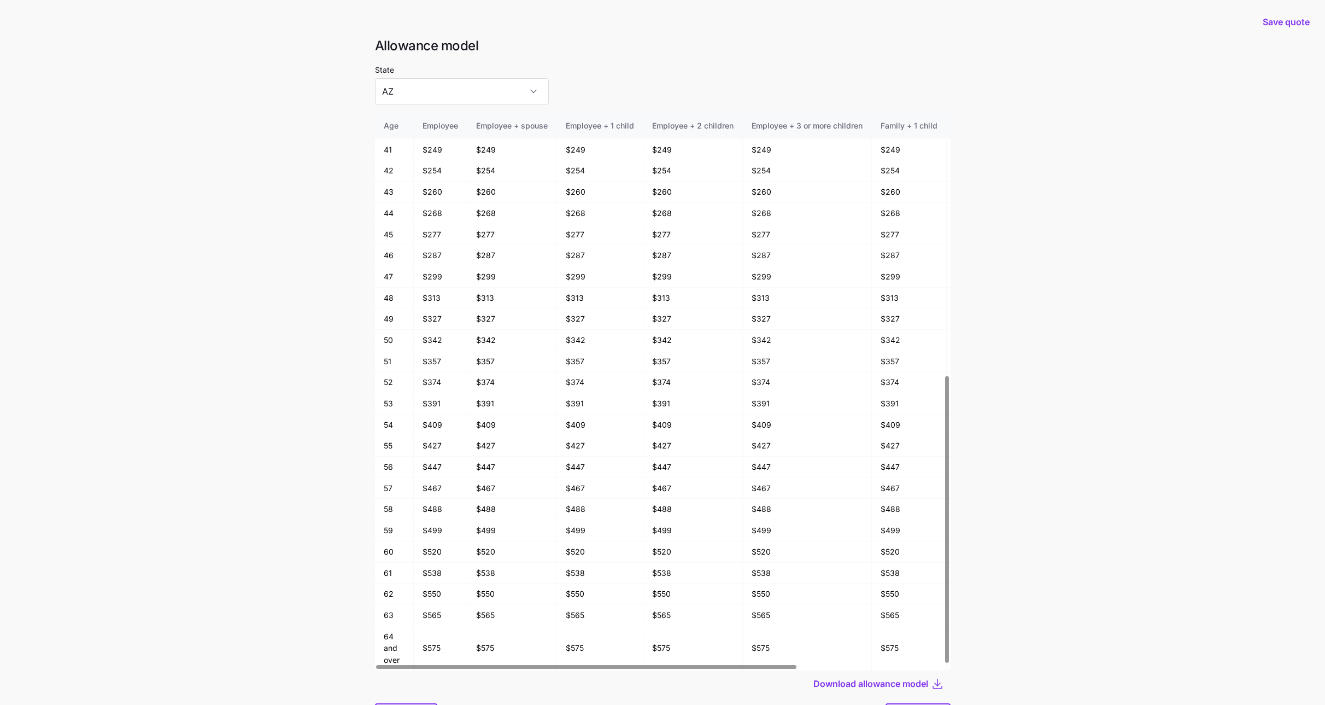
scroll to position [58, 0]
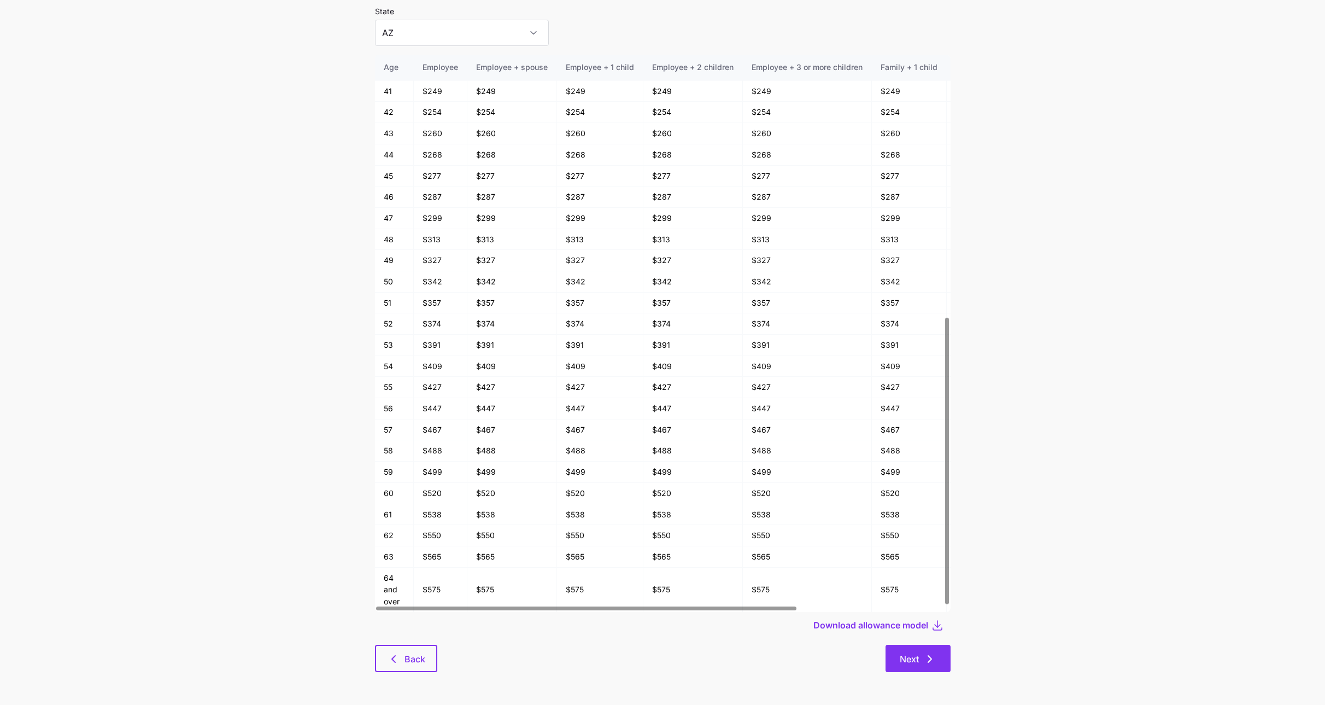
click at [932, 659] on icon "button" at bounding box center [929, 658] width 13 height 13
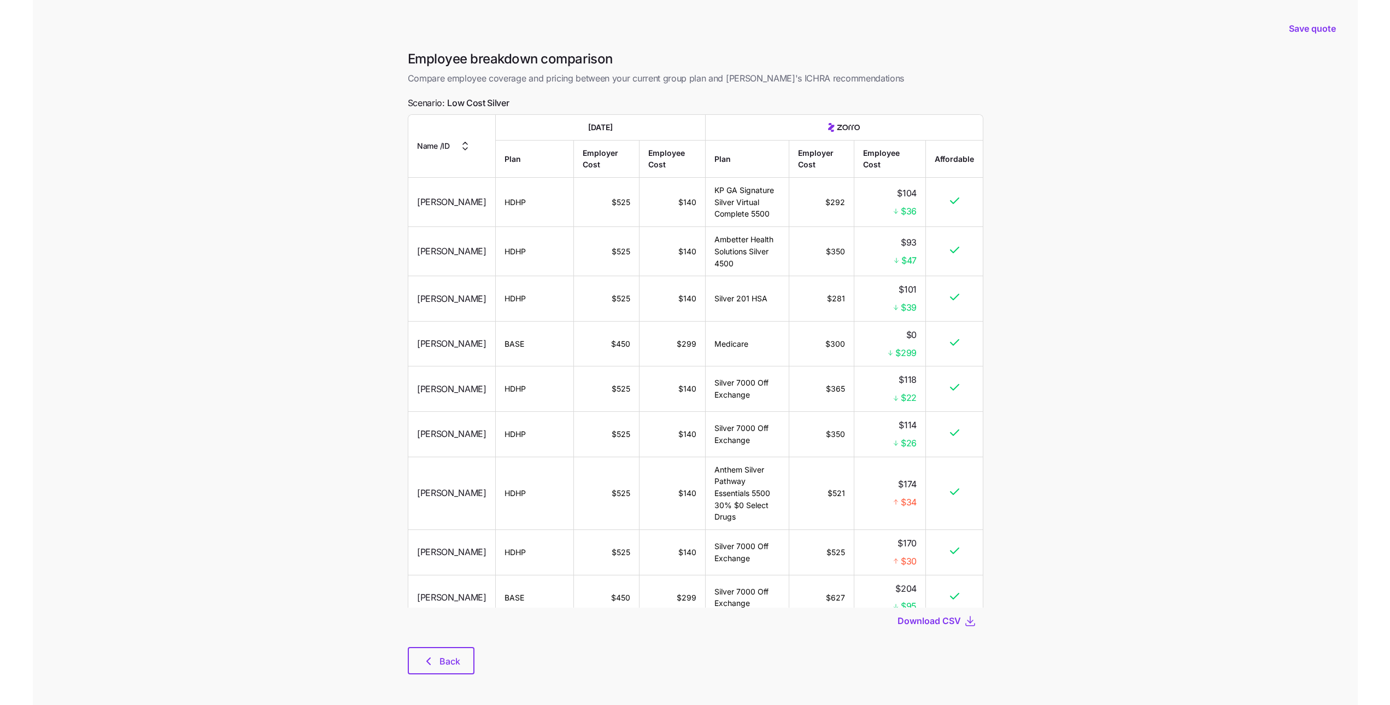
scroll to position [2, 0]
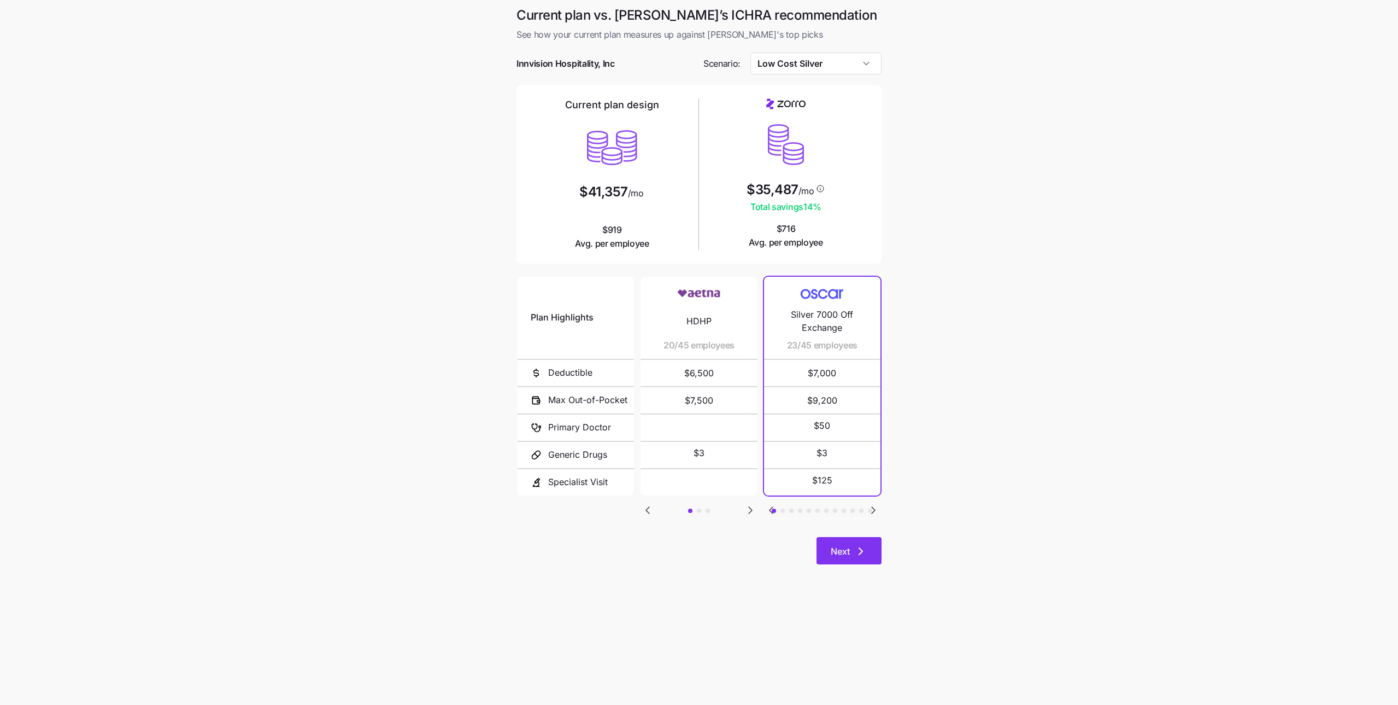
click at [863, 557] on icon "button" at bounding box center [860, 550] width 13 height 13
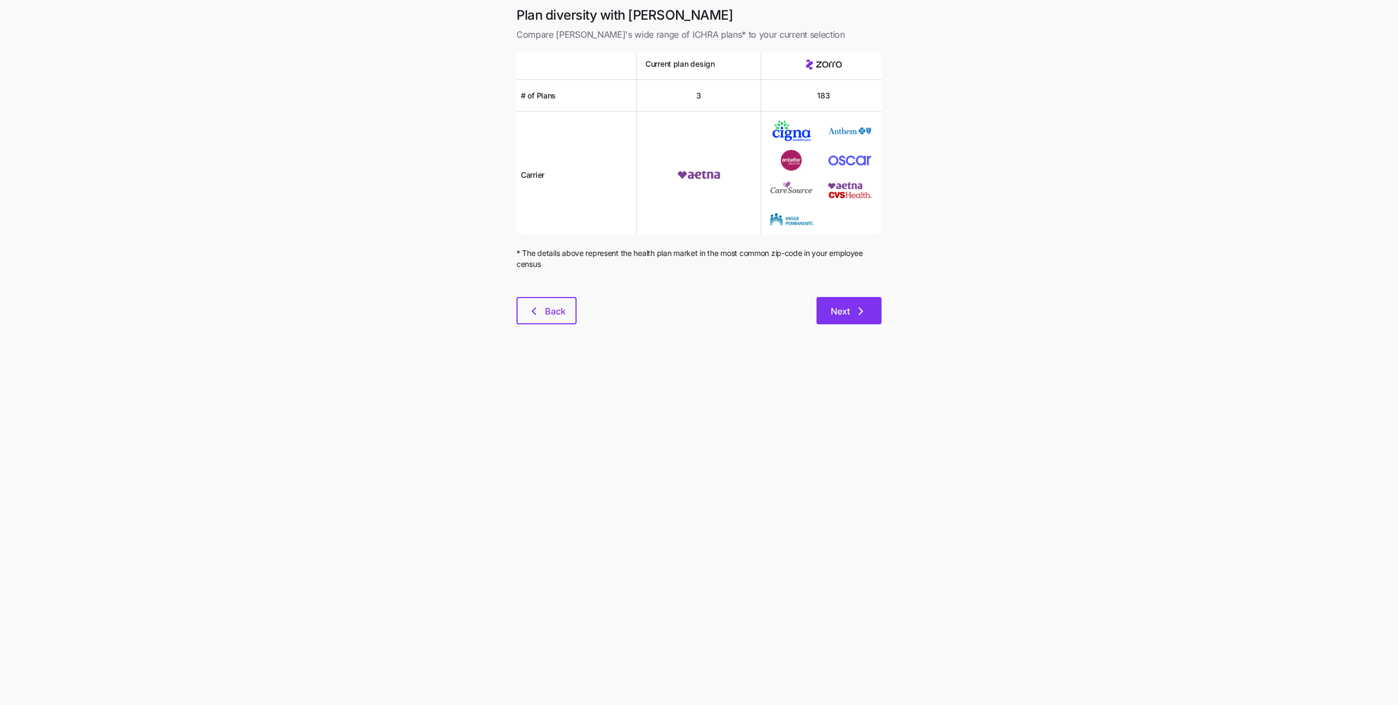
click at [848, 317] on span "Next" at bounding box center [840, 310] width 19 height 13
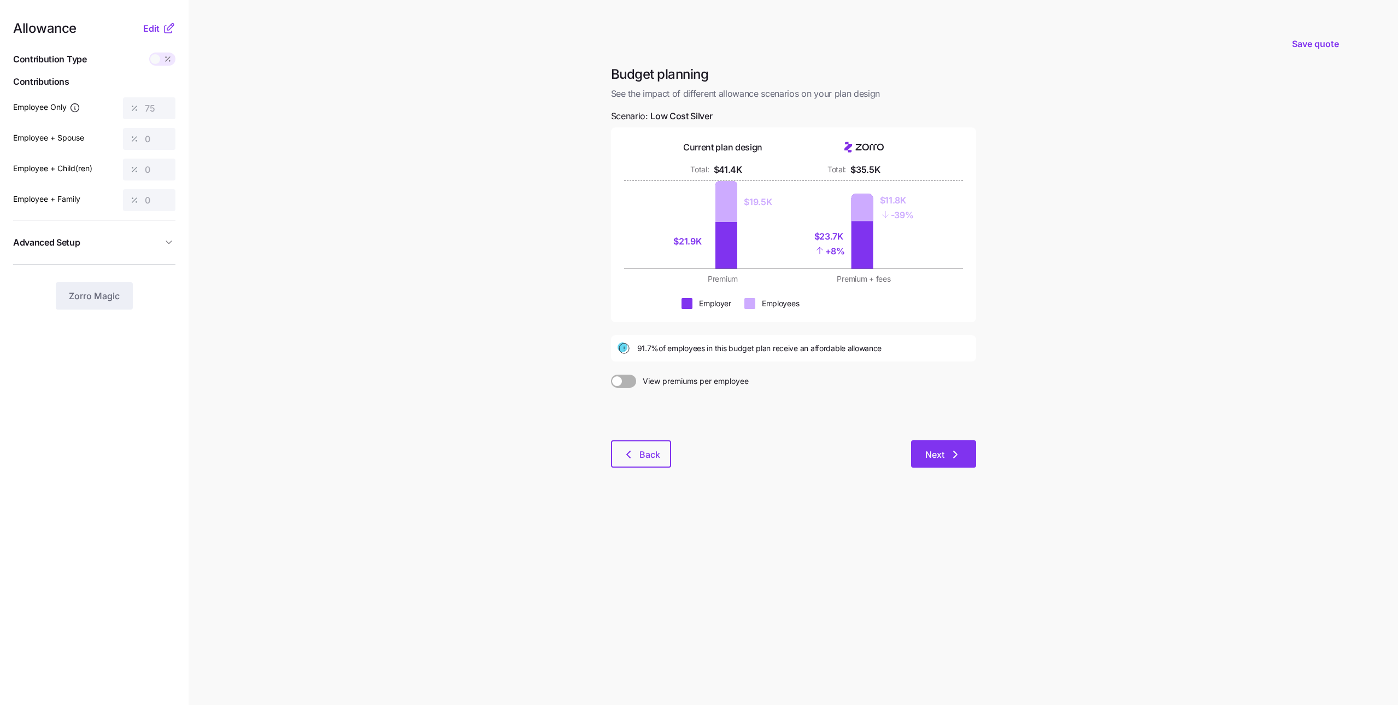
click at [926, 450] on span "Next" at bounding box center [935, 454] width 19 height 13
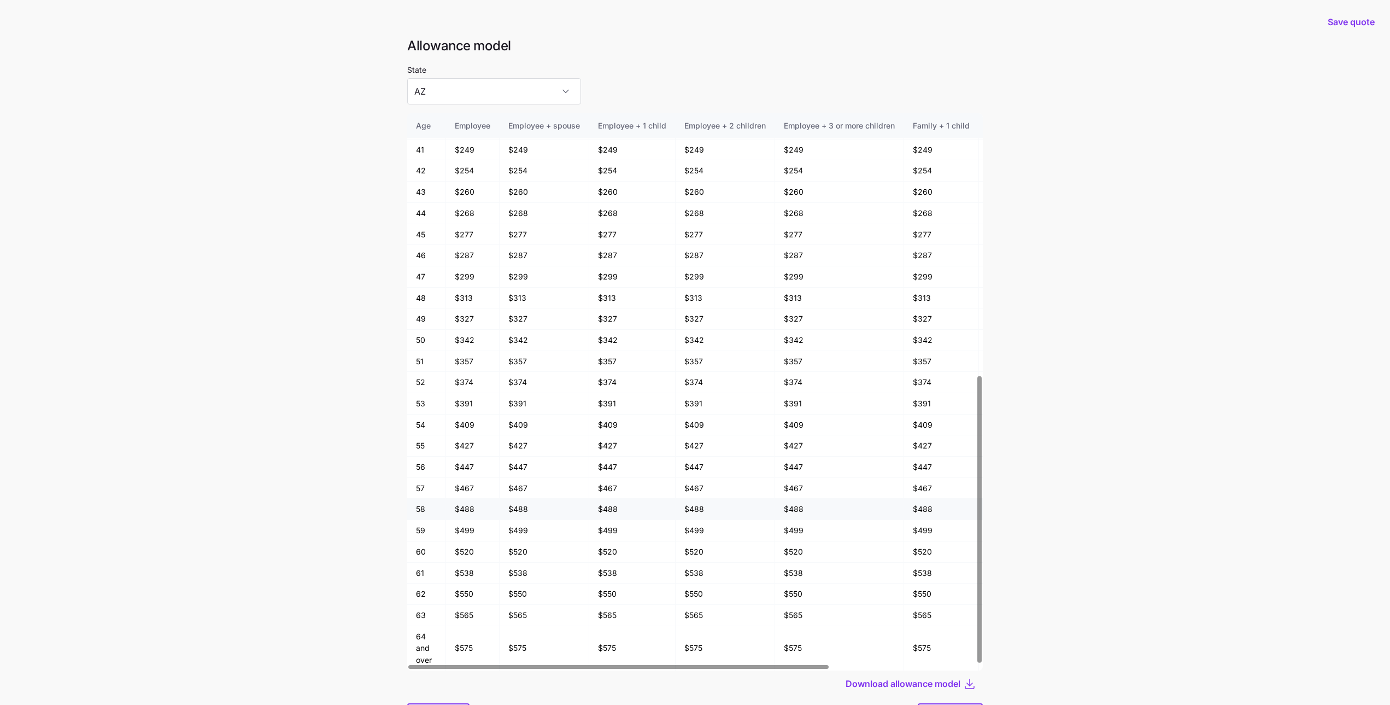
scroll to position [58, 0]
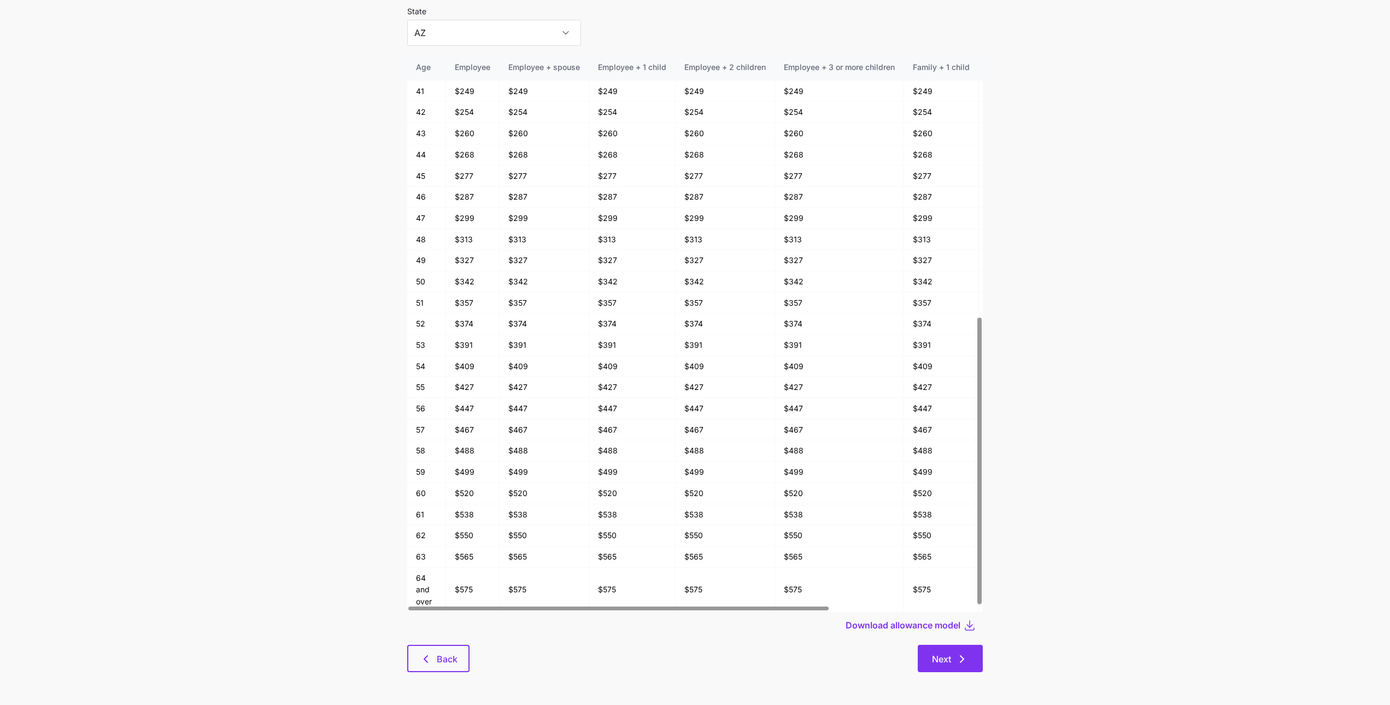
click at [959, 661] on icon "button" at bounding box center [962, 658] width 13 height 13
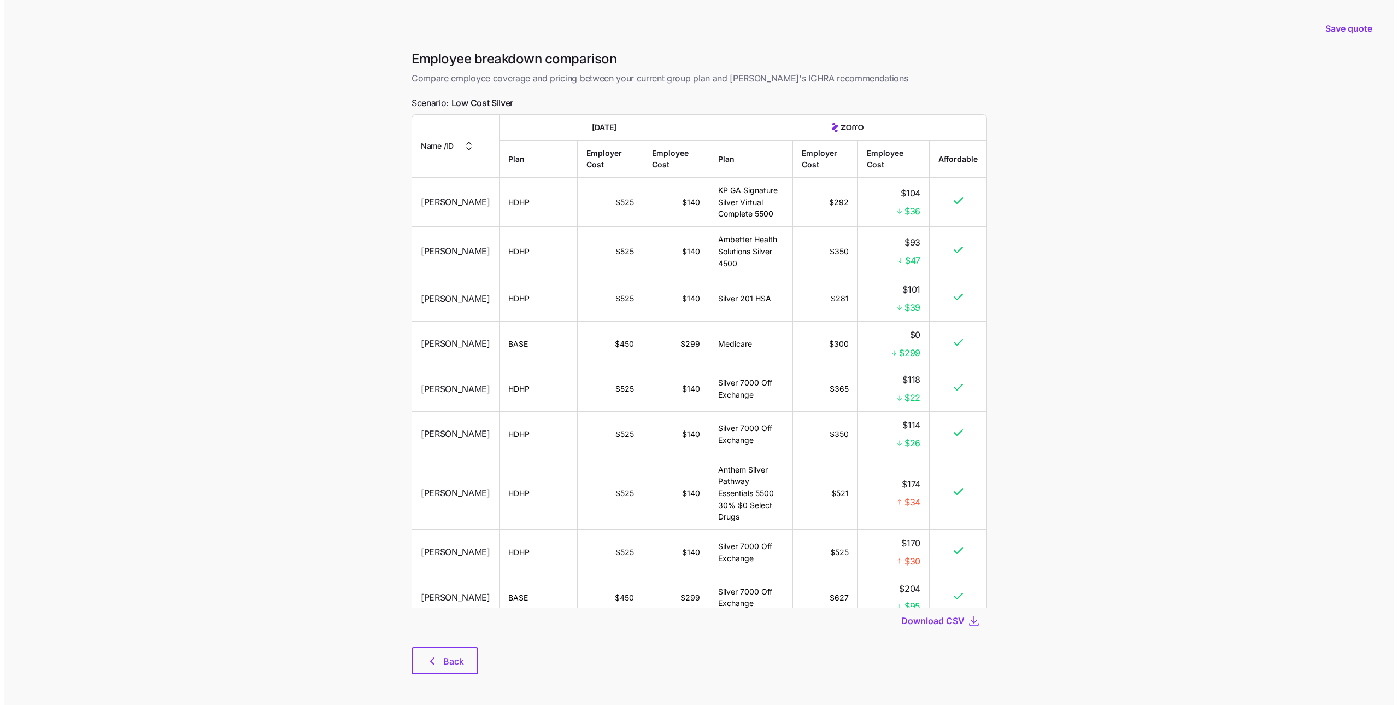
scroll to position [2, 0]
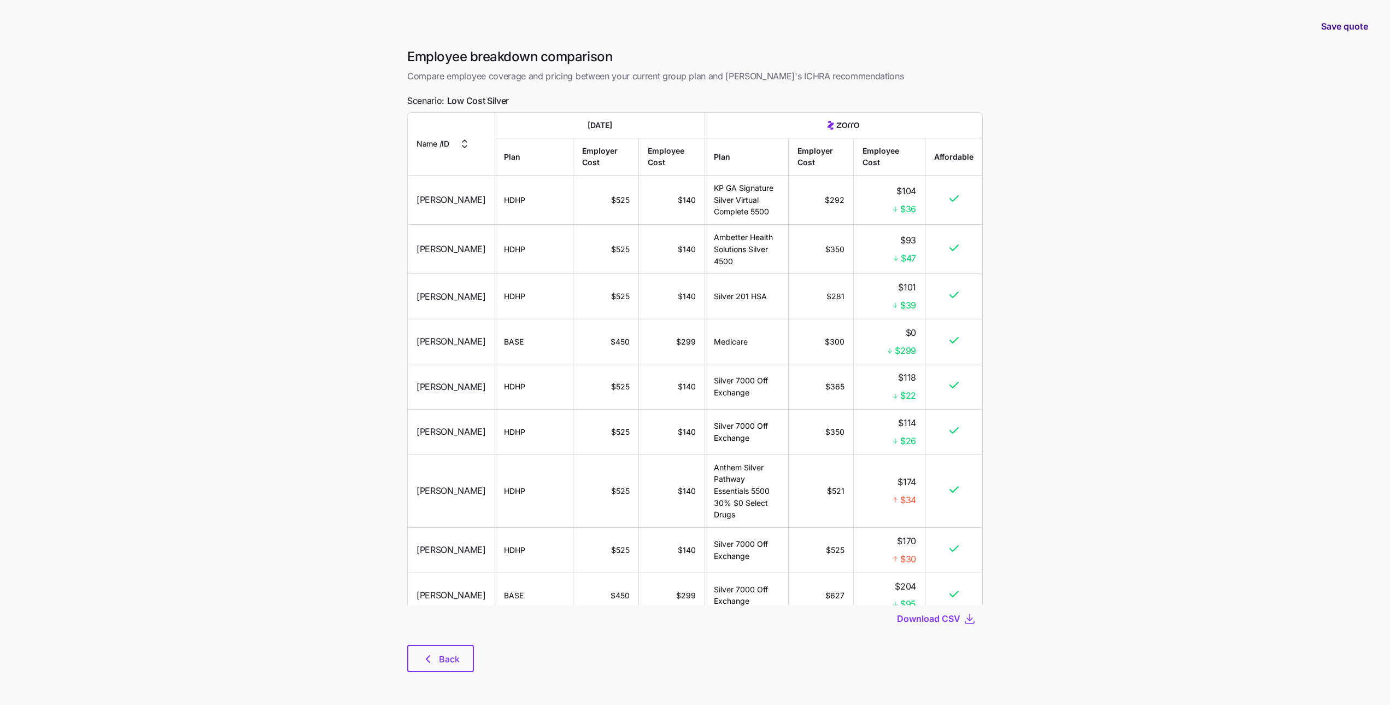
click at [1351, 23] on span "Save quote" at bounding box center [1344, 26] width 47 height 13
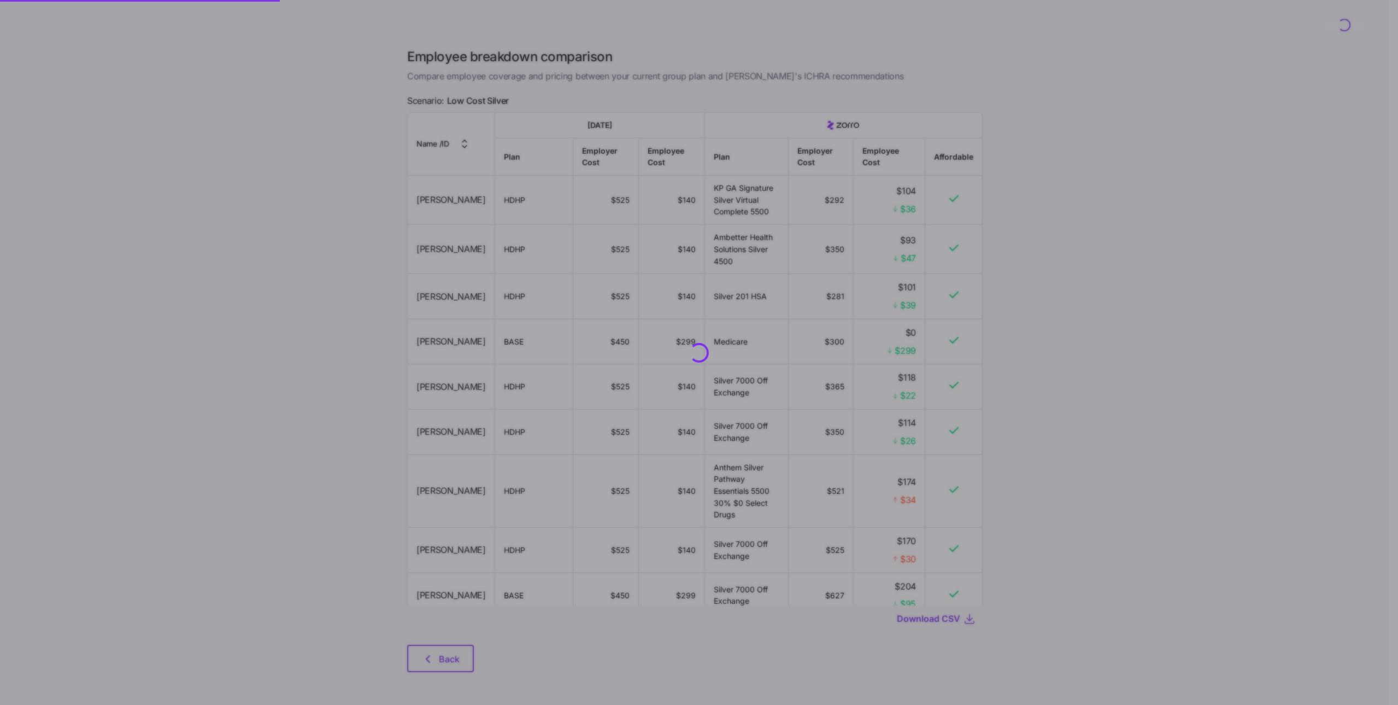
scroll to position [0, 0]
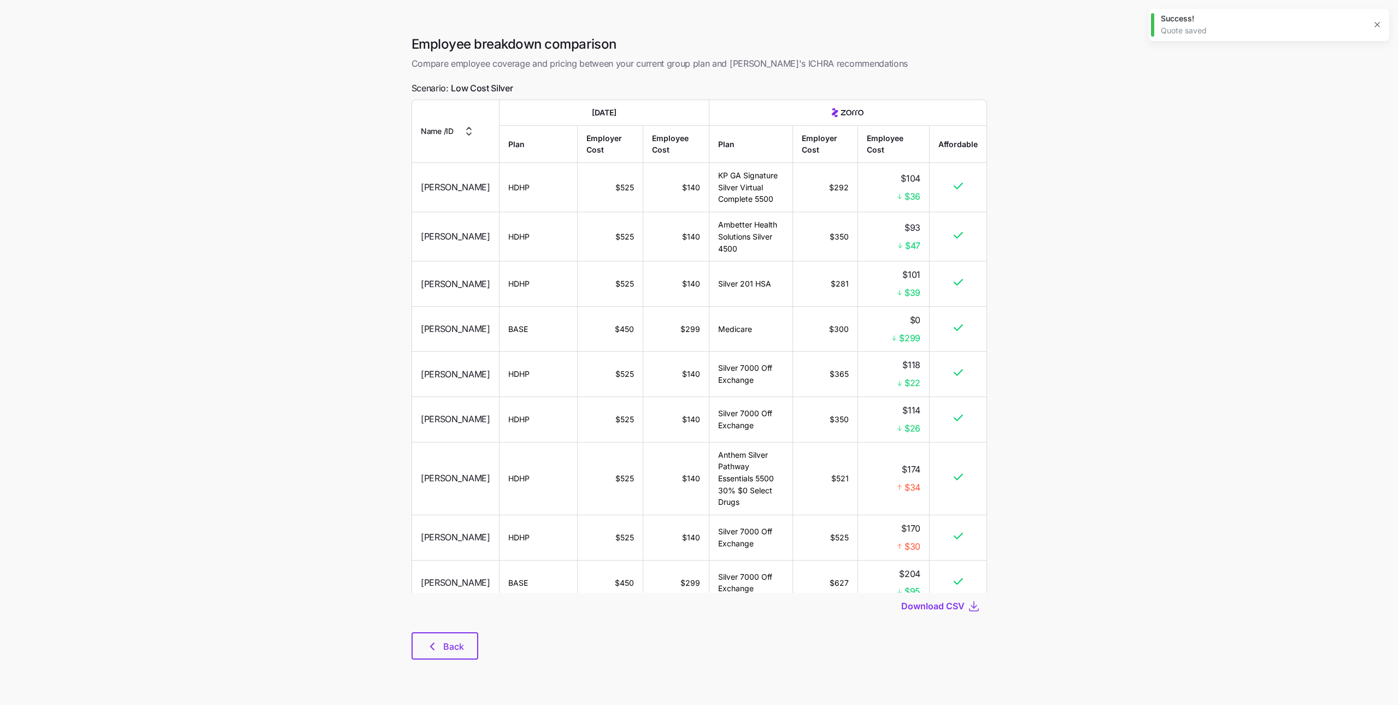
click at [1381, 22] on icon "button" at bounding box center [1377, 24] width 9 height 9
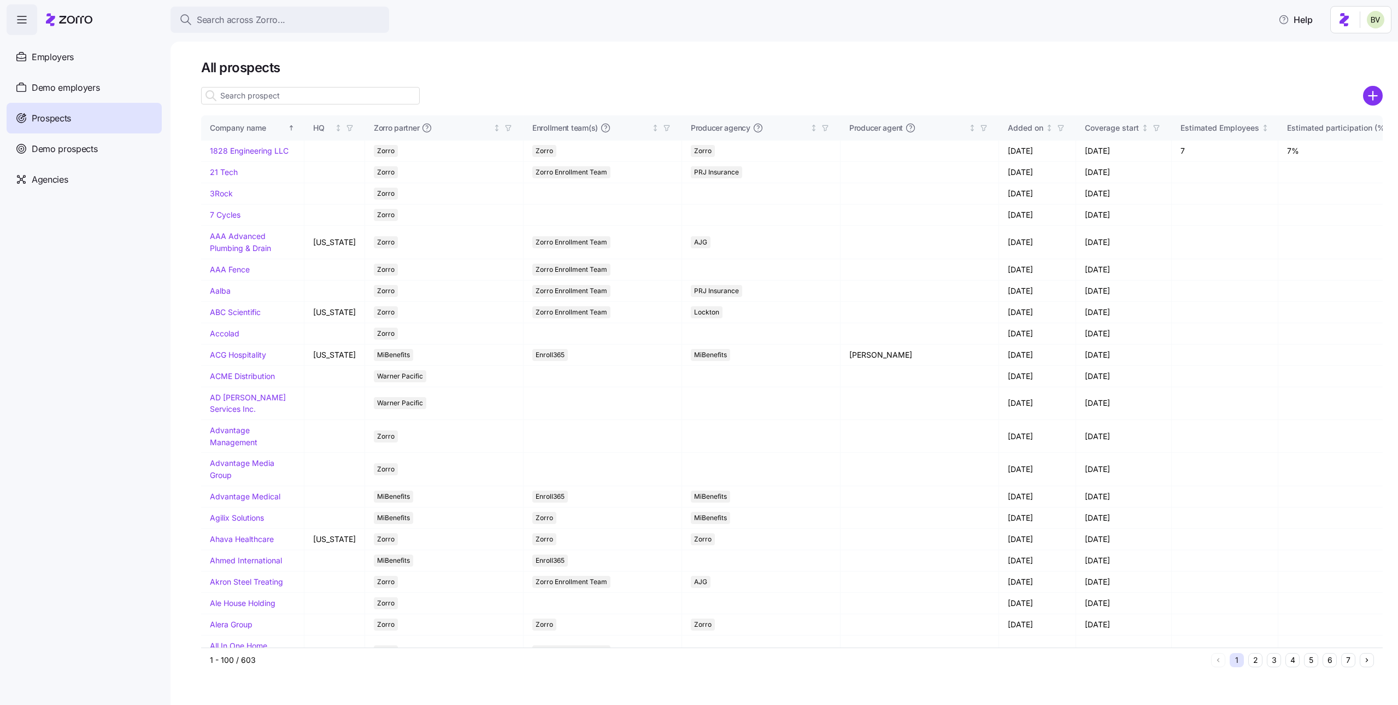
click at [313, 96] on input at bounding box center [310, 95] width 219 height 17
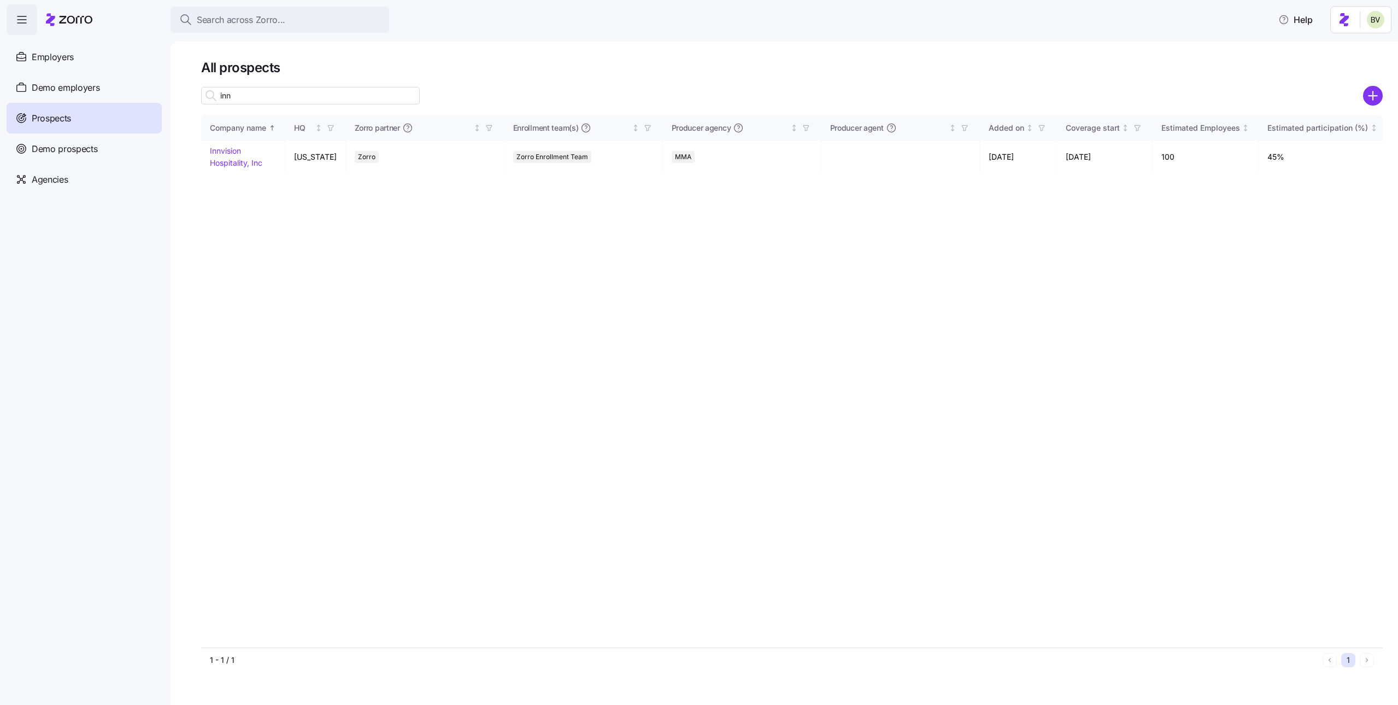
click at [278, 93] on input "inn" at bounding box center [310, 95] width 219 height 17
click at [273, 94] on input "inn" at bounding box center [310, 95] width 219 height 17
type input "inn"
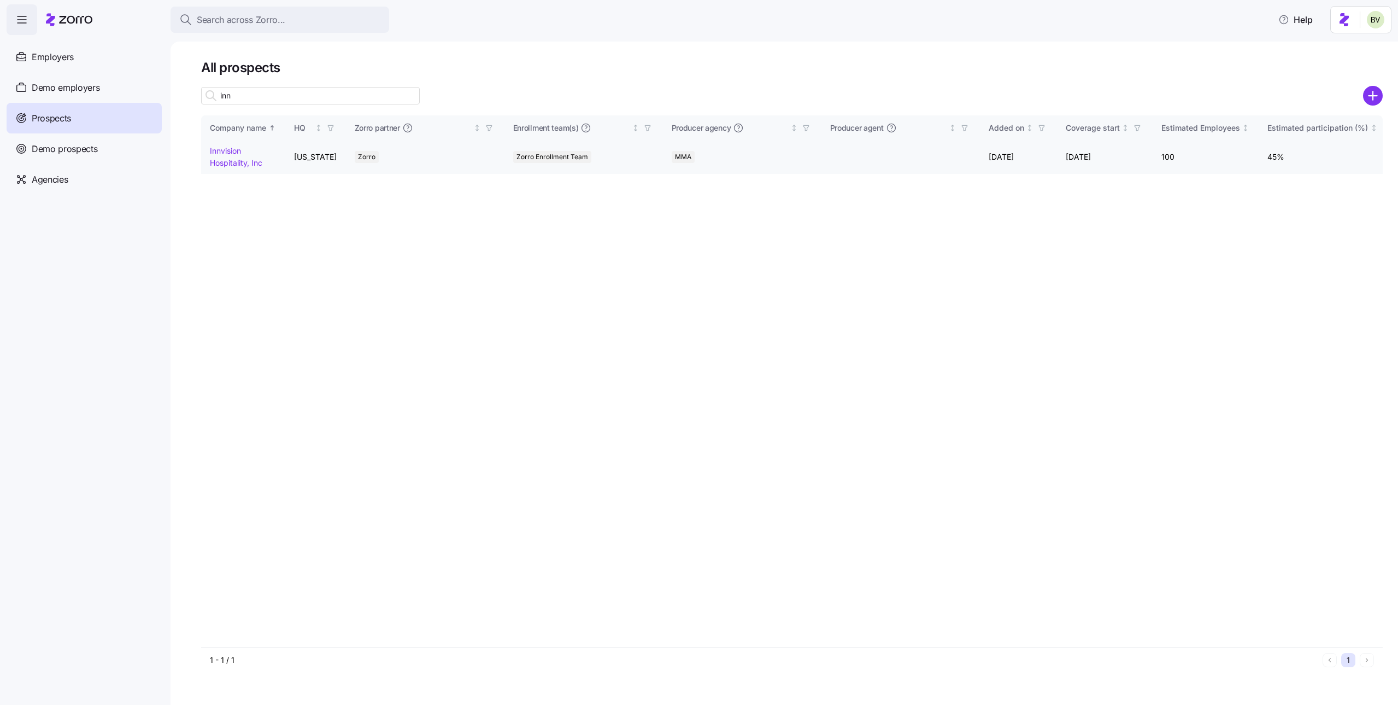
click at [231, 162] on link "Innvision Hospitality, Inc" at bounding box center [236, 156] width 52 height 21
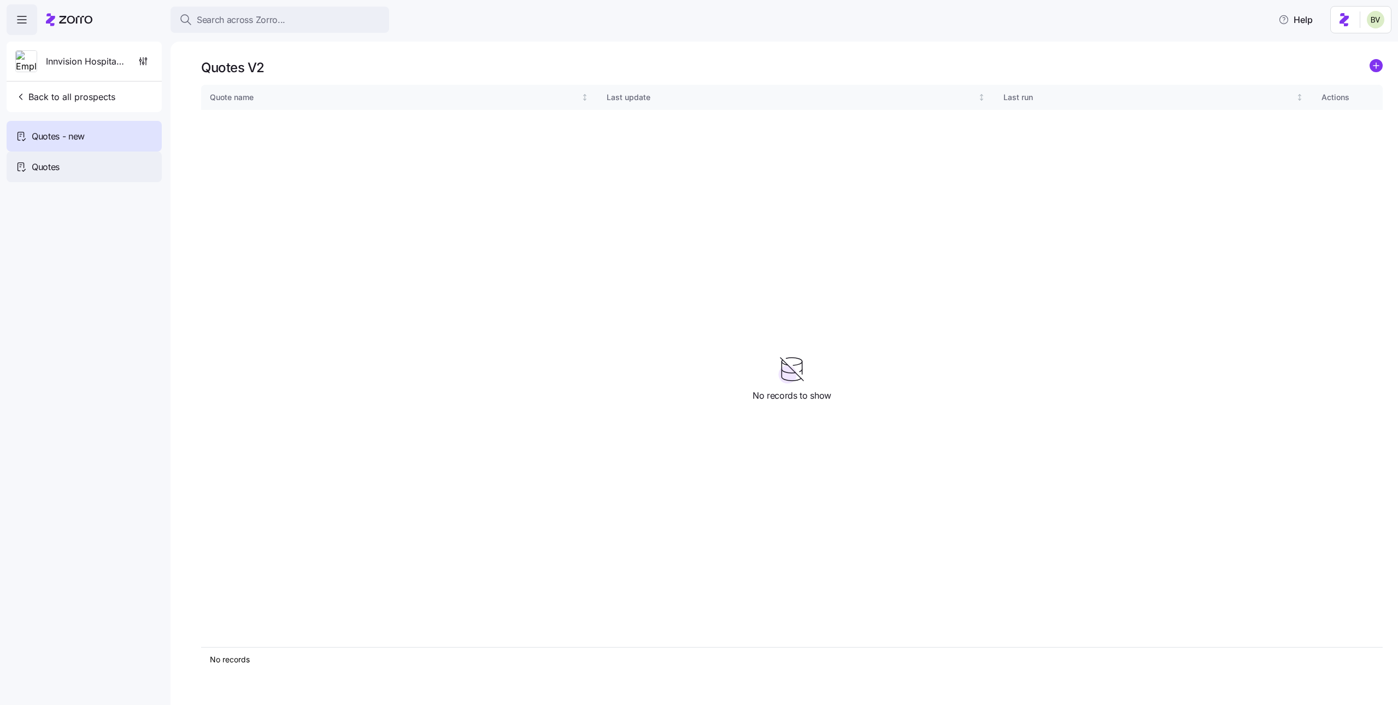
click at [93, 165] on div "Quotes" at bounding box center [84, 166] width 155 height 31
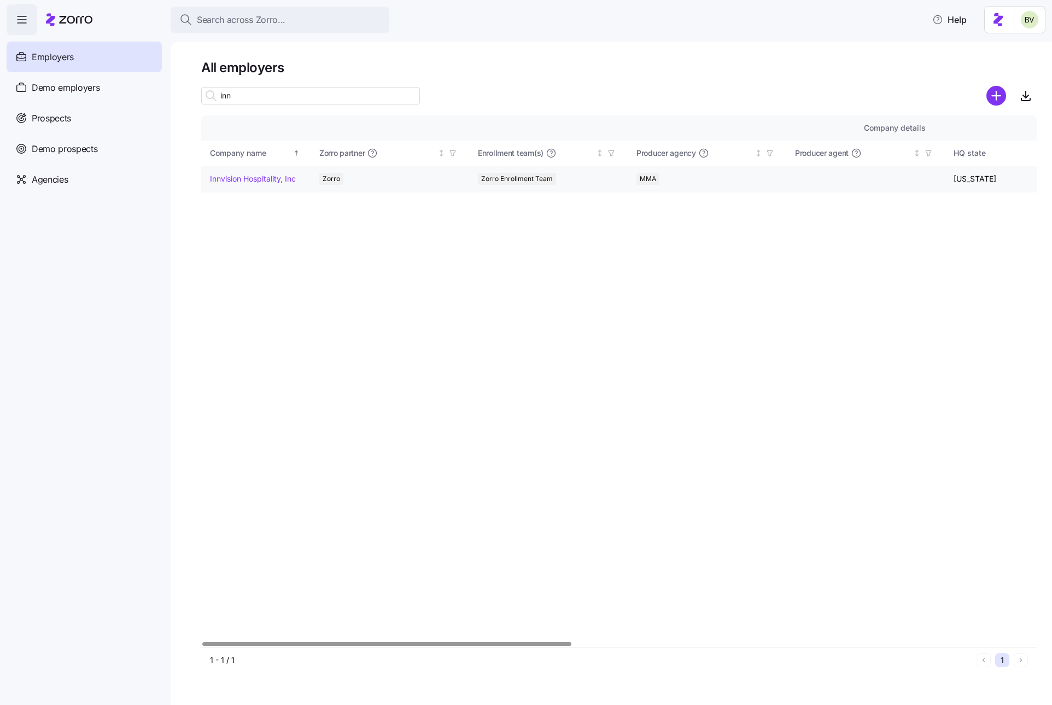
type input "inn"
click at [280, 180] on link "Innvision Hospitality, Inc" at bounding box center [253, 178] width 86 height 11
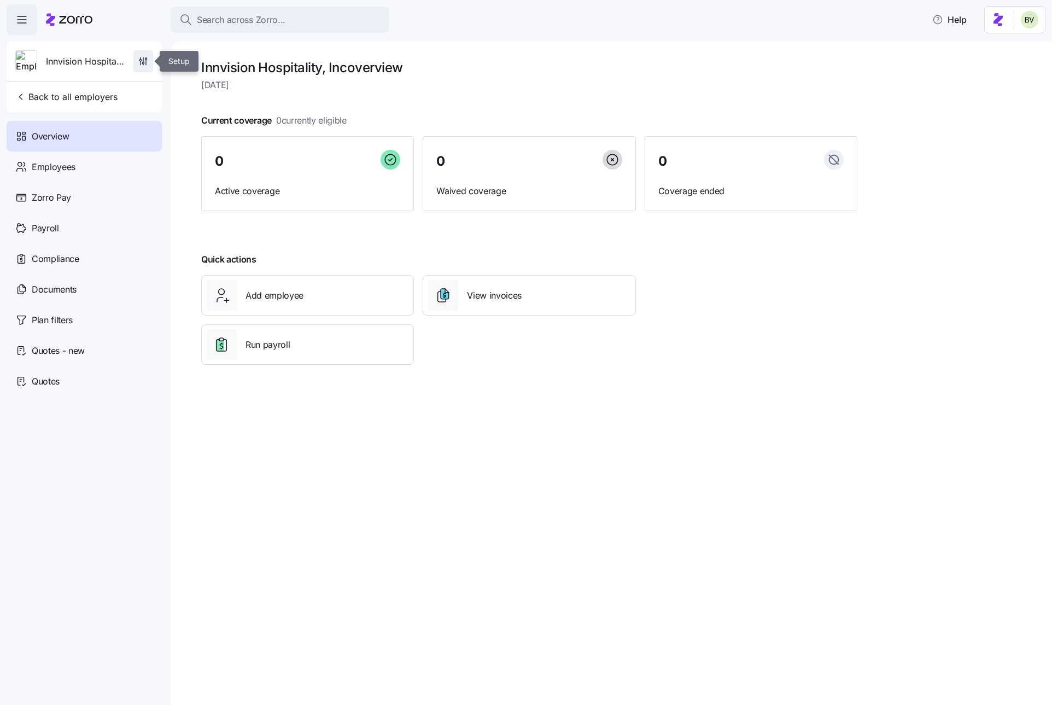
click at [144, 64] on icon "button" at bounding box center [143, 63] width 2 height 2
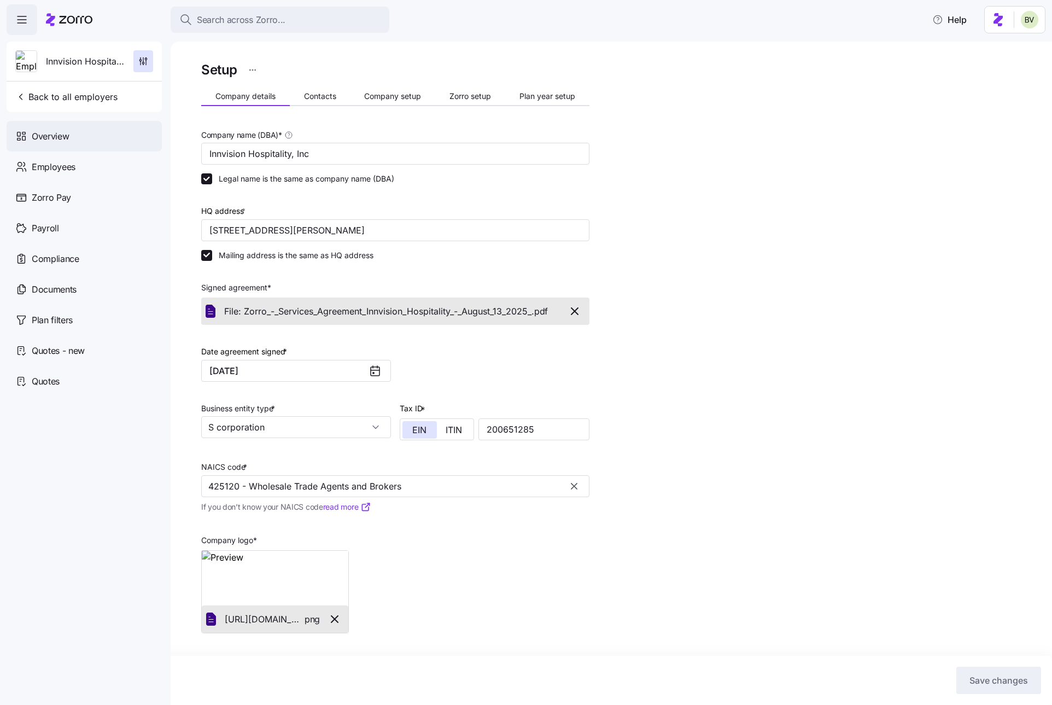
click at [77, 138] on div "Overview" at bounding box center [84, 136] width 155 height 31
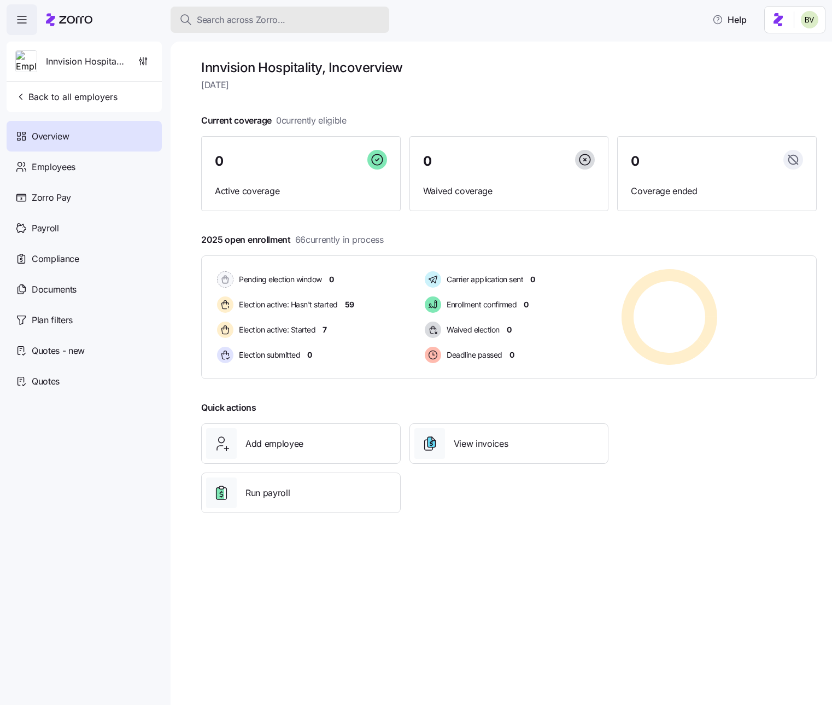
click at [257, 18] on span "Search across Zorro..." at bounding box center [241, 20] width 89 height 14
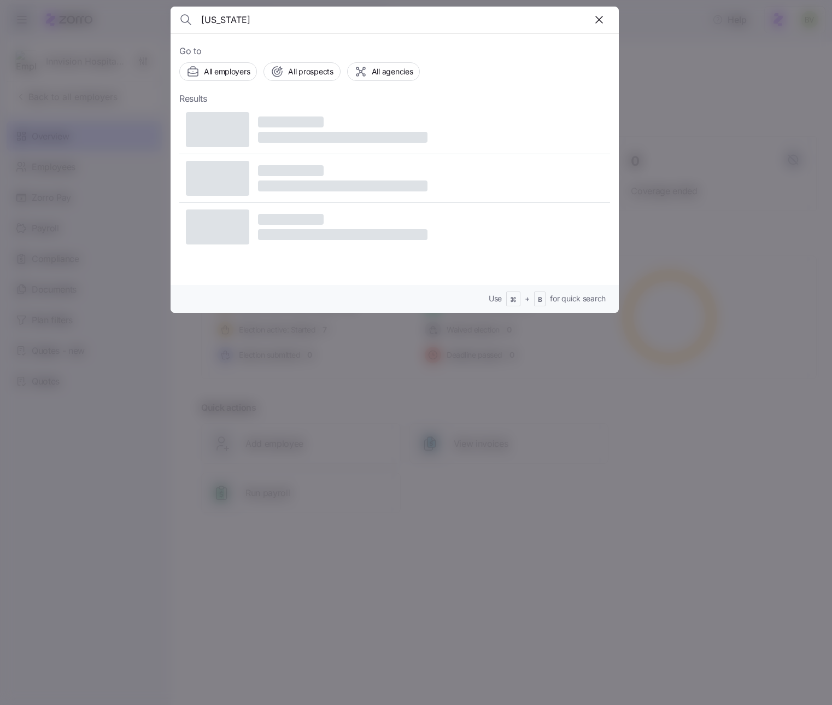
type input "[US_STATE]"
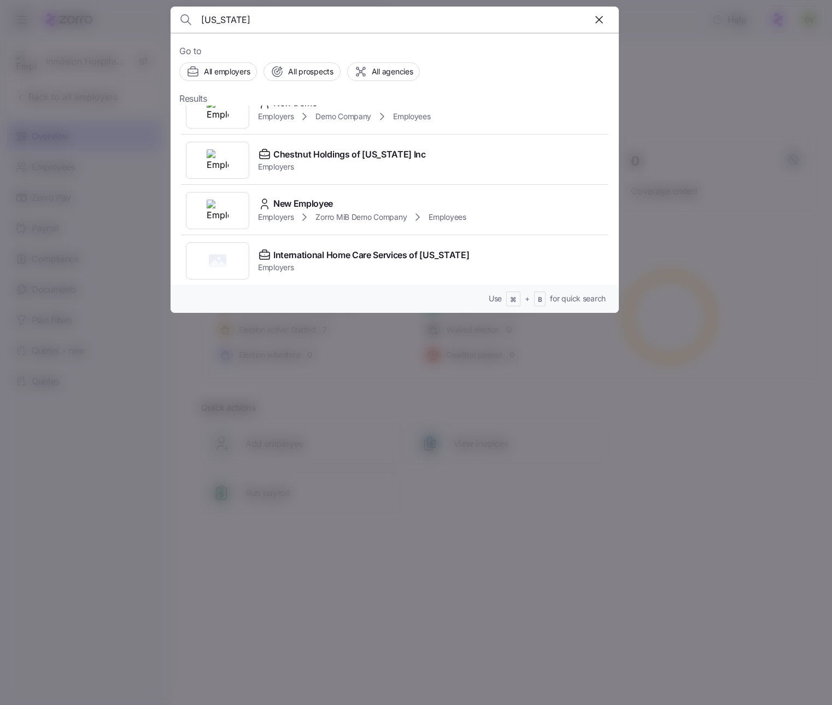
scroll to position [127, 0]
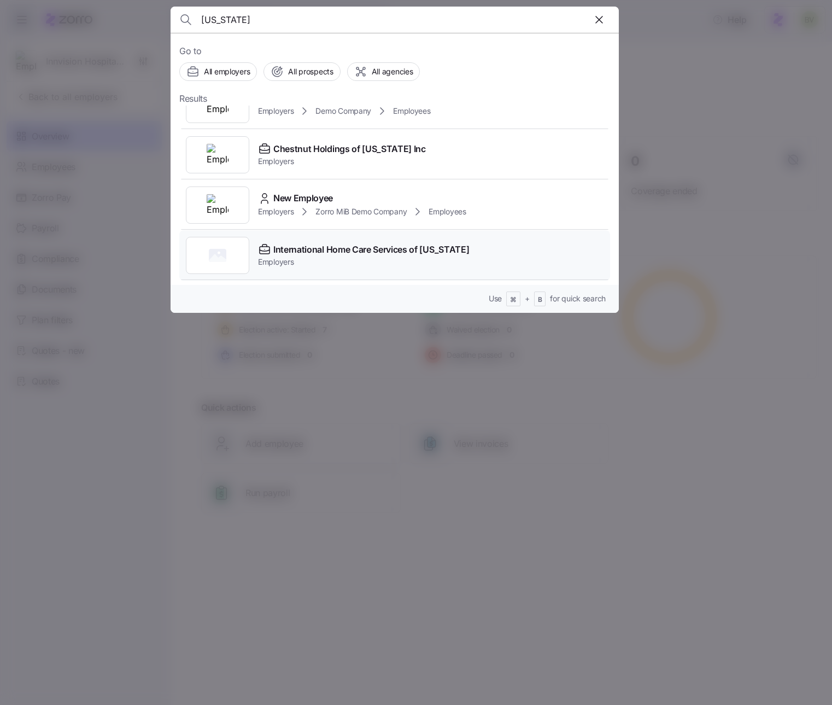
click at [343, 244] on span "International Home Care Services of [US_STATE]" at bounding box center [371, 250] width 196 height 14
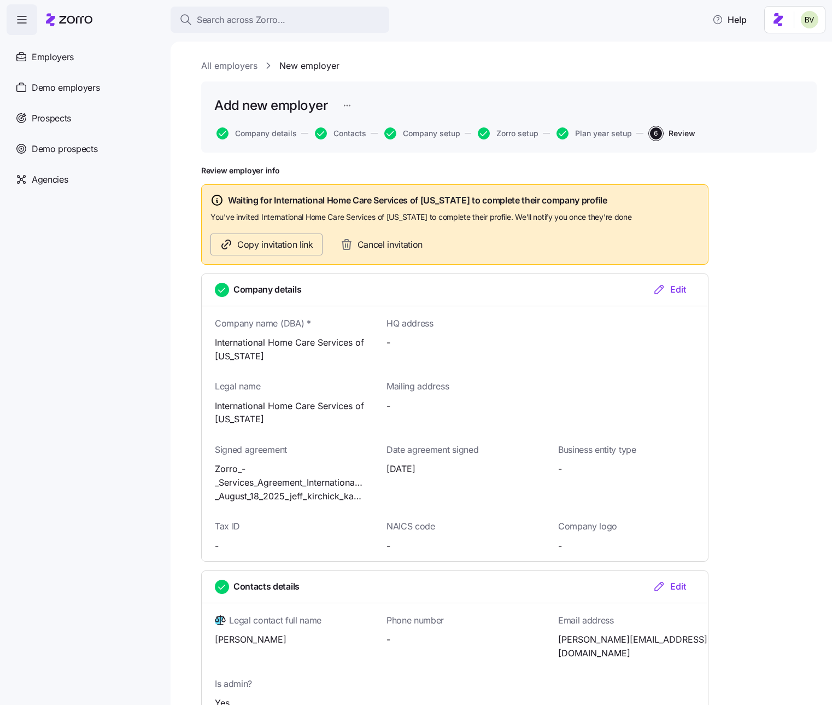
click at [292, 247] on span "Copy invitation link" at bounding box center [275, 245] width 76 height 14
click at [276, 247] on span "Copy invitation link" at bounding box center [275, 245] width 76 height 14
click at [282, 248] on span "Copy invitation link" at bounding box center [275, 245] width 76 height 14
drag, startPoint x: 259, startPoint y: 356, endPoint x: 214, endPoint y: 340, distance: 48.1
click at [214, 340] on div "Company name (DBA) * International Home Care Services of [US_STATE]" at bounding box center [283, 339] width 172 height 57
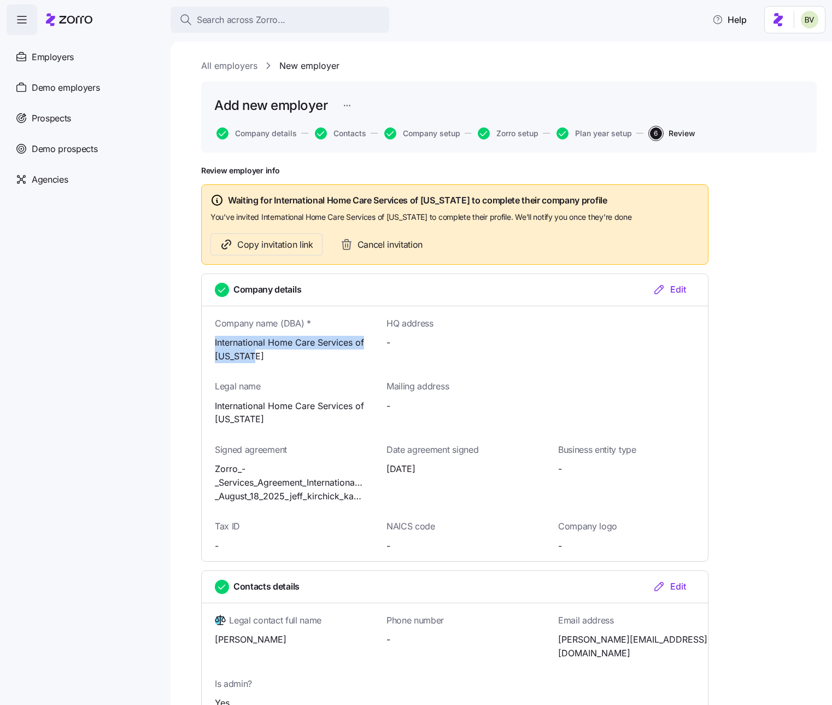
copy span "International Home Care Services of [US_STATE]"
